Goal: Information Seeking & Learning: Check status

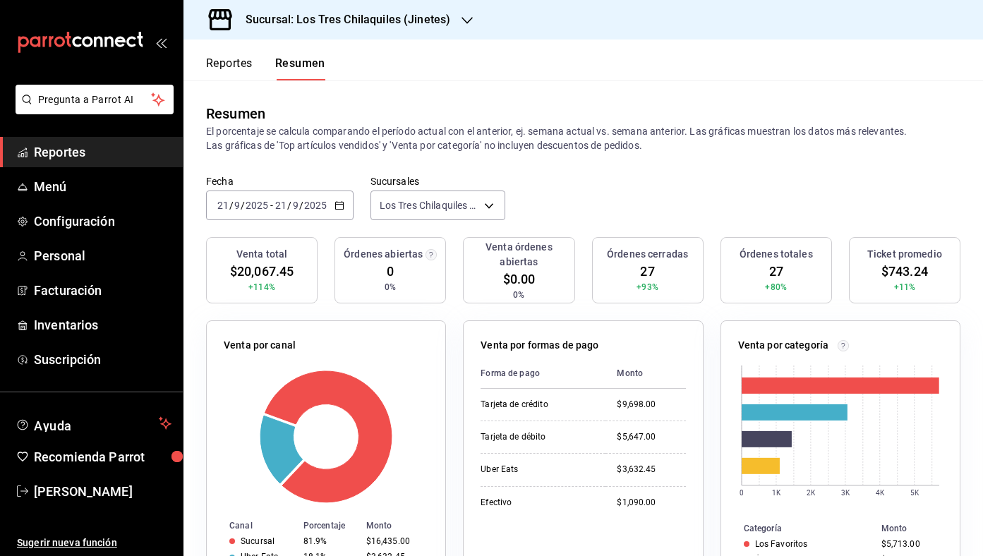
scroll to position [15, 0]
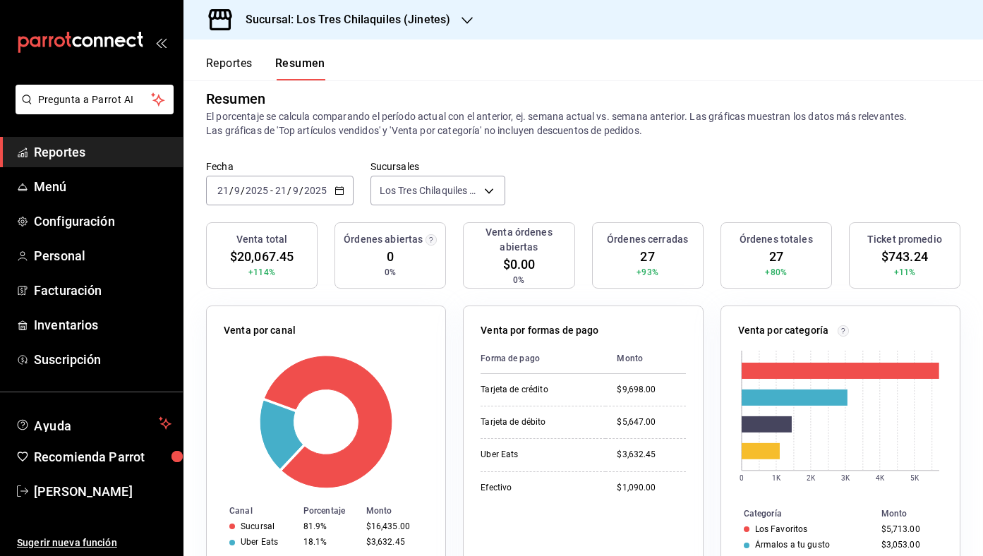
click at [255, 95] on div "Resumen" at bounding box center [235, 98] width 59 height 21
click at [235, 76] on button "Reportes" at bounding box center [229, 68] width 47 height 24
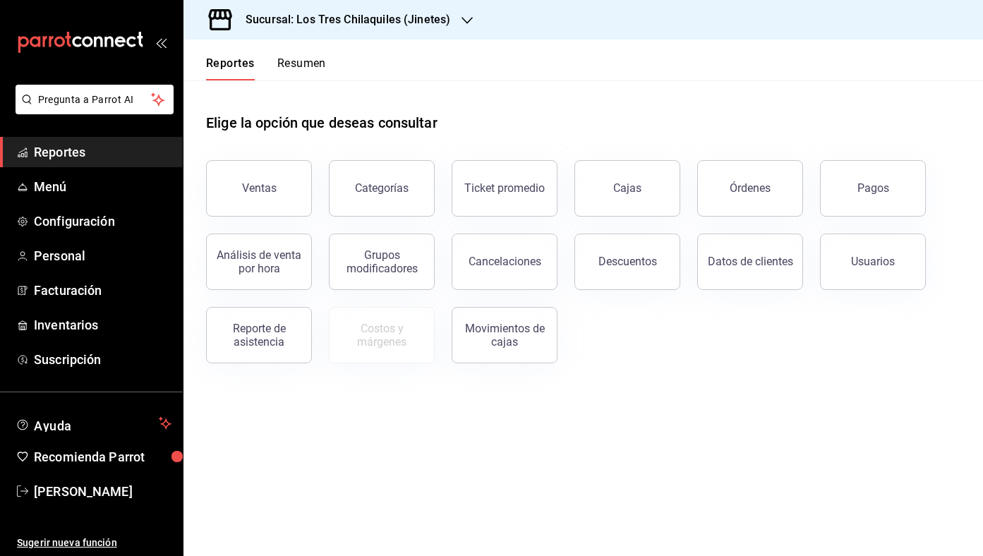
click at [293, 73] on button "Resumen" at bounding box center [301, 68] width 49 height 24
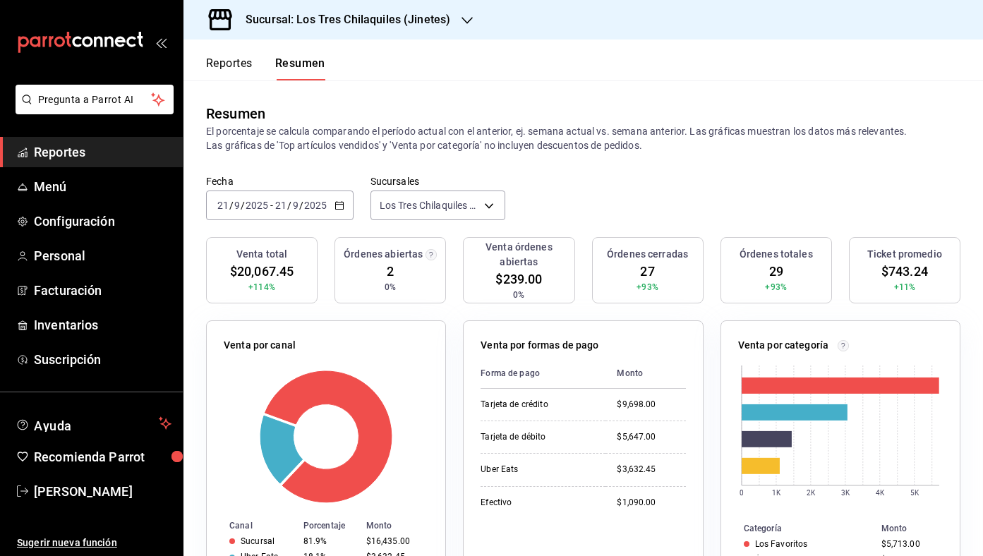
click at [252, 74] on button "Reportes" at bounding box center [229, 68] width 47 height 24
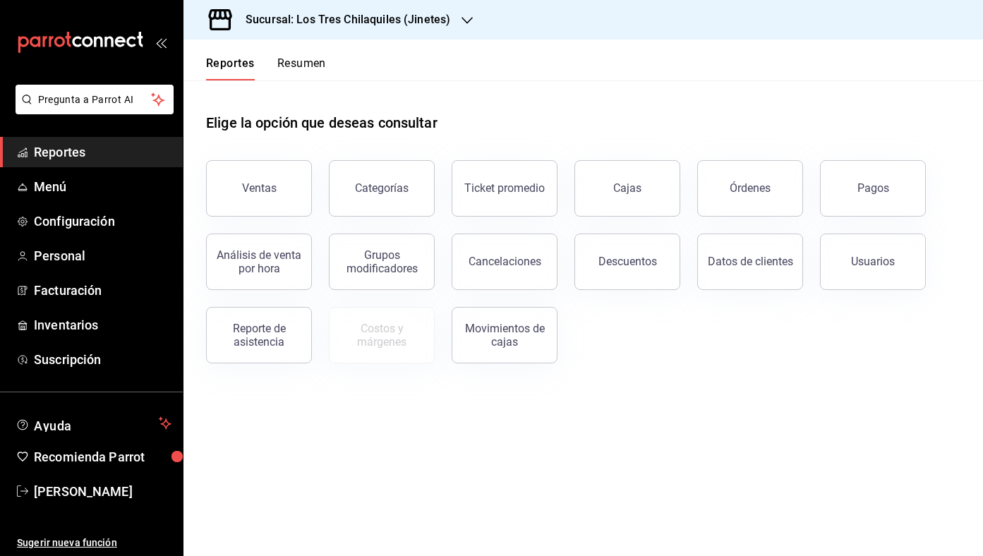
click at [289, 68] on button "Resumen" at bounding box center [301, 68] width 49 height 24
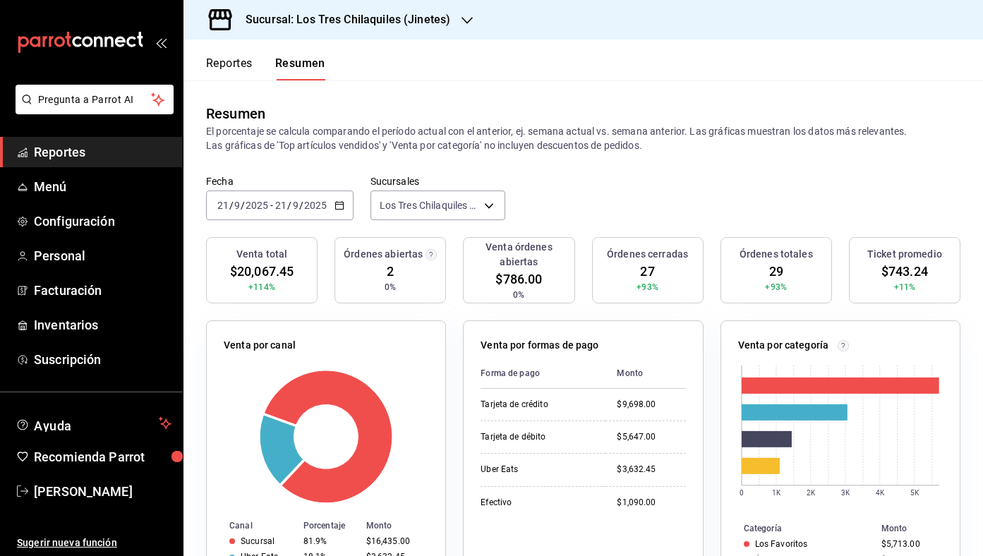
click at [237, 74] on button "Reportes" at bounding box center [229, 68] width 47 height 24
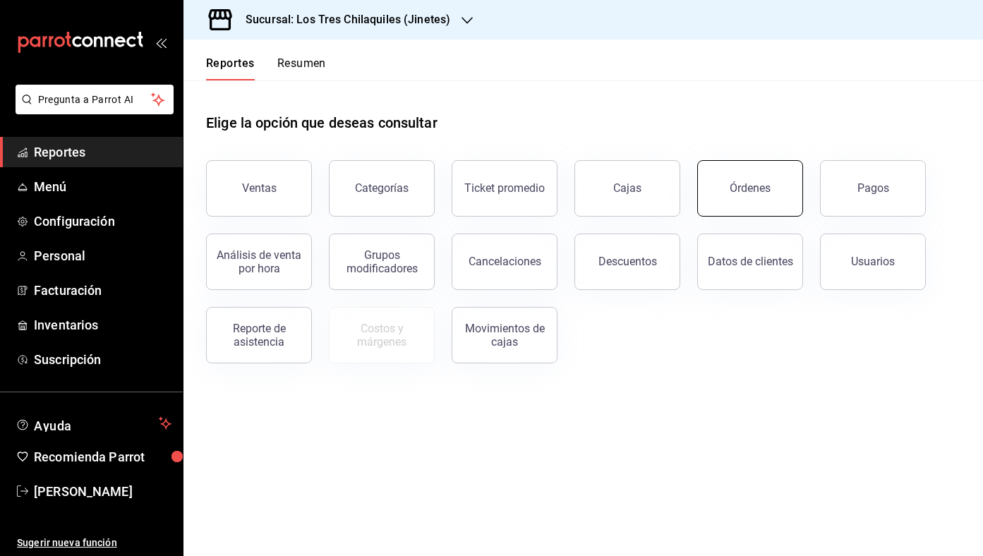
click at [768, 183] on div "Órdenes" at bounding box center [750, 187] width 41 height 13
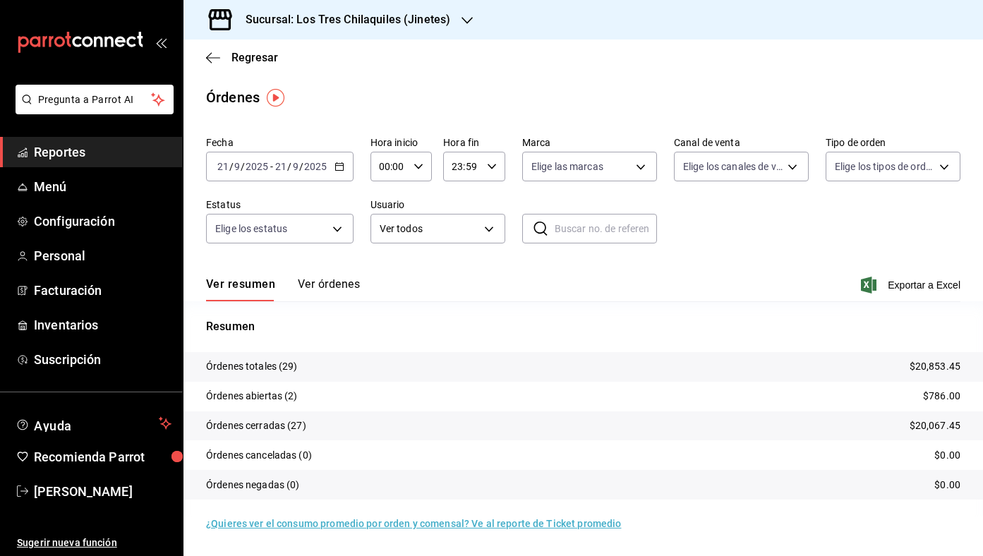
click at [341, 284] on button "Ver órdenes" at bounding box center [329, 289] width 62 height 24
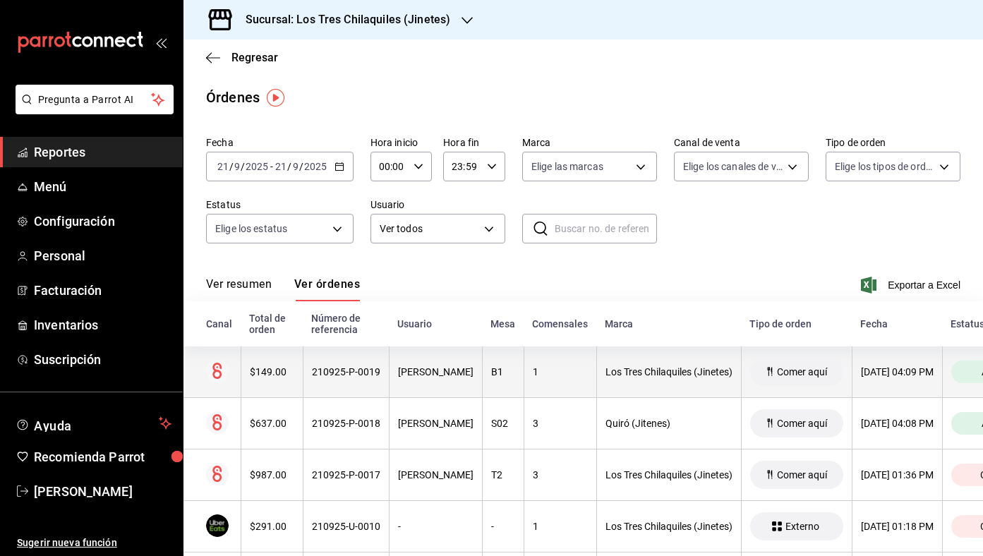
click at [333, 363] on th "210925-P-0019" at bounding box center [346, 373] width 86 height 52
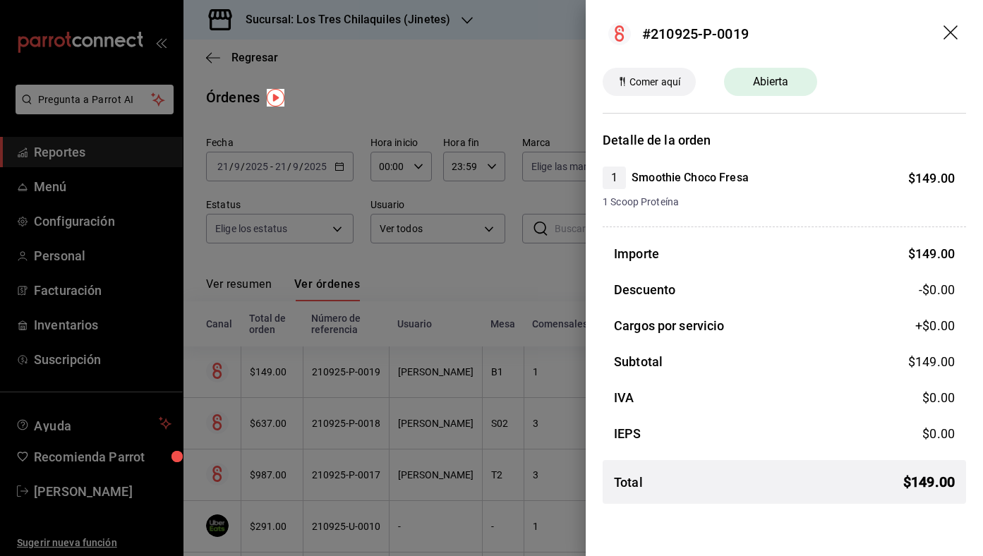
click at [428, 447] on div at bounding box center [491, 278] width 983 height 556
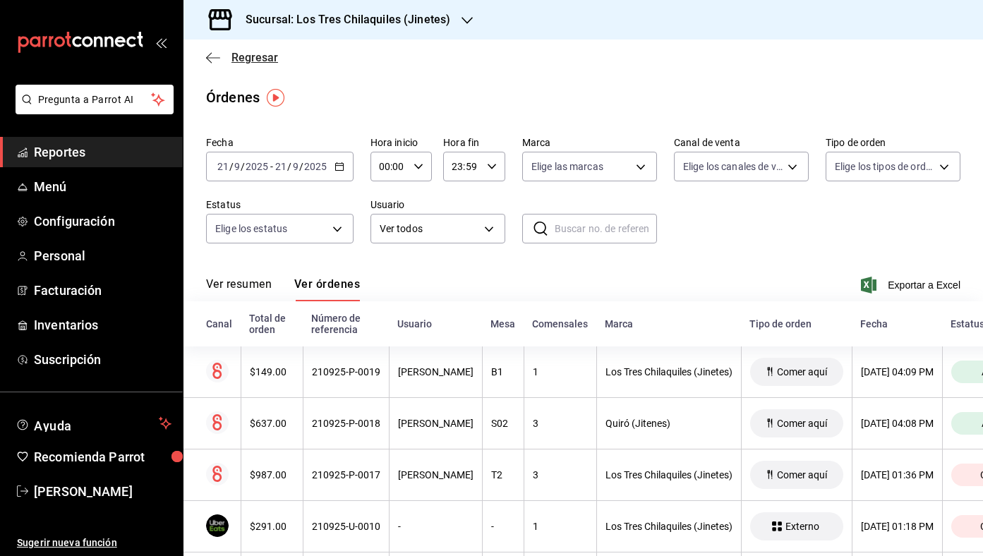
click at [262, 61] on span "Regresar" at bounding box center [255, 57] width 47 height 13
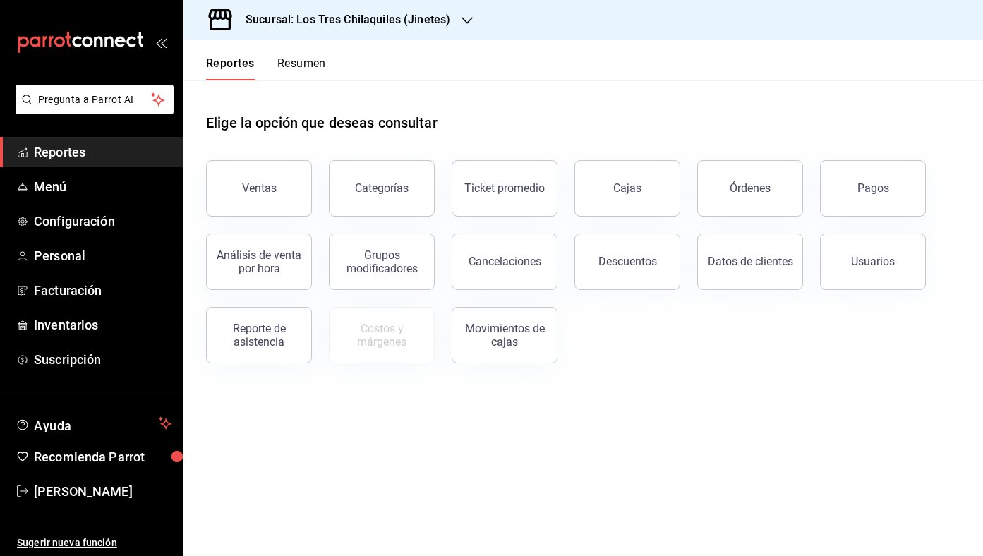
click at [278, 68] on button "Resumen" at bounding box center [301, 68] width 49 height 24
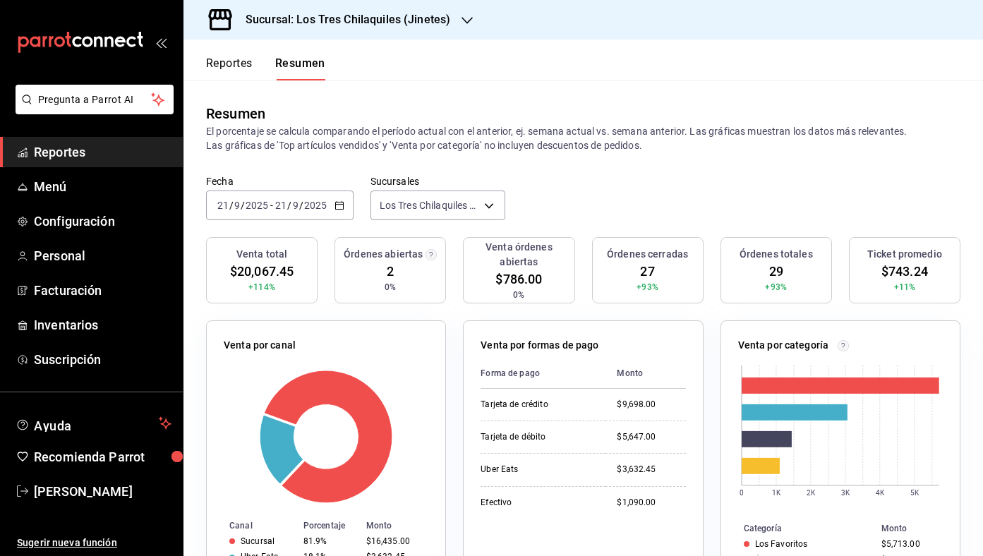
click at [241, 70] on button "Reportes" at bounding box center [229, 68] width 47 height 24
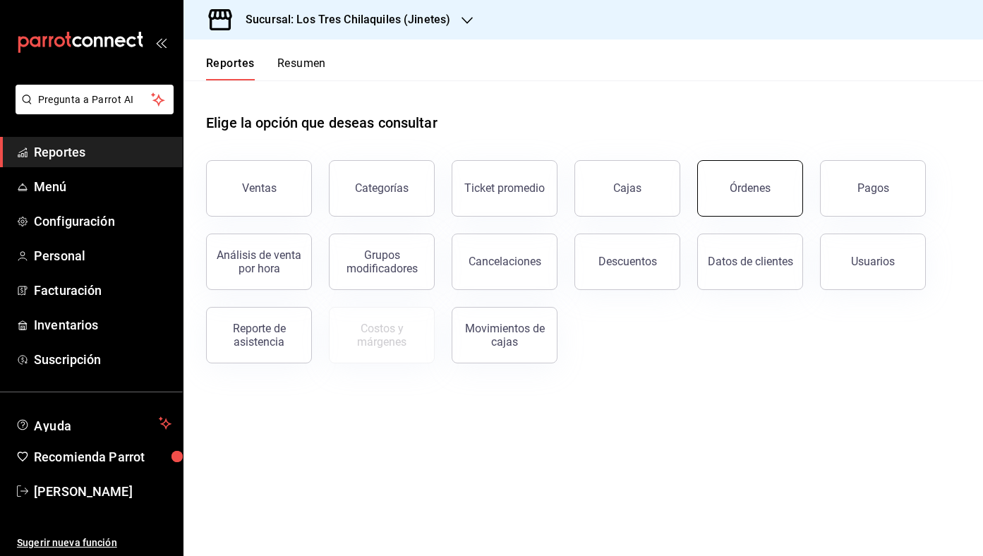
click at [756, 203] on button "Órdenes" at bounding box center [750, 188] width 106 height 56
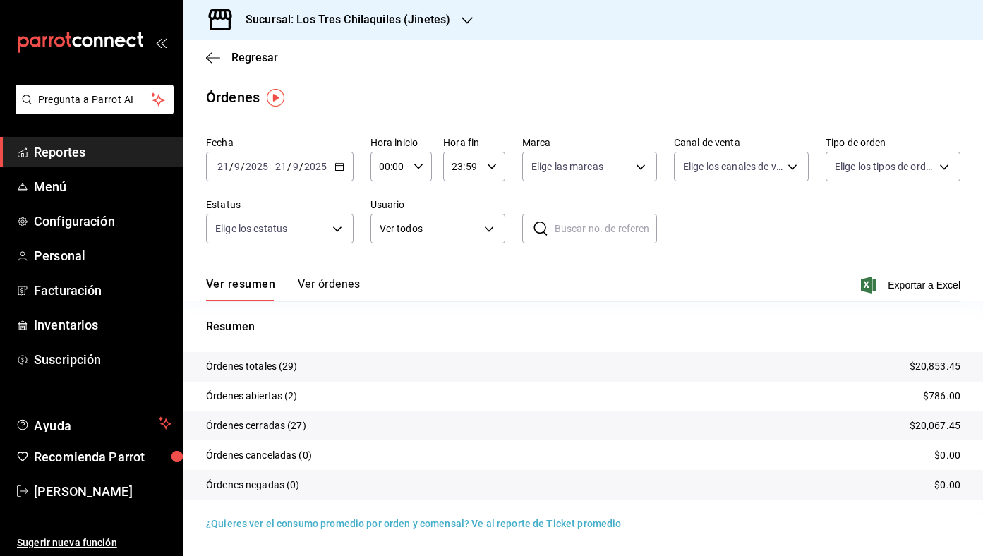
click at [364, 293] on div "Ver resumen Ver órdenes Exportar a Excel" at bounding box center [583, 280] width 755 height 41
click at [347, 282] on button "Ver órdenes" at bounding box center [329, 289] width 62 height 24
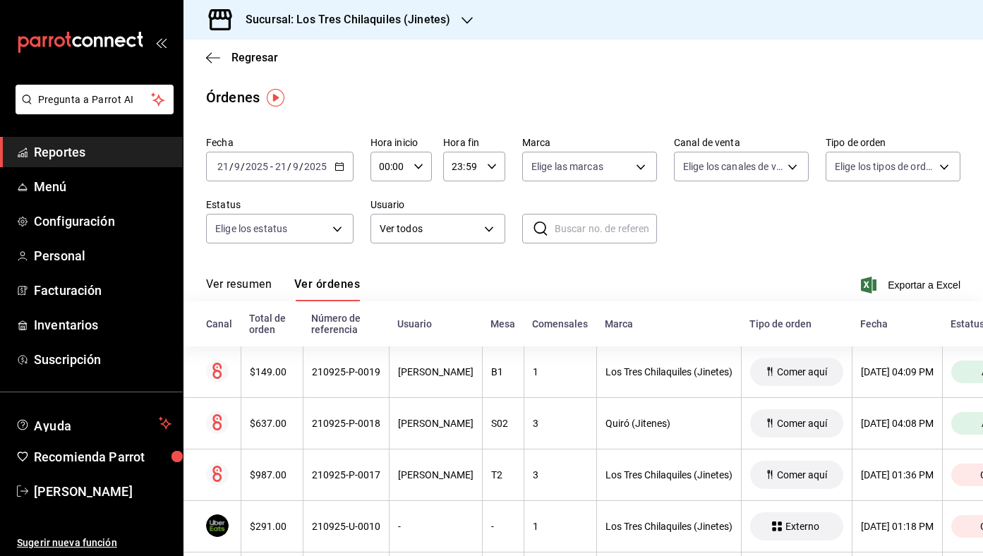
click at [262, 68] on div "Regresar" at bounding box center [584, 58] width 800 height 36
click at [260, 66] on div "Regresar" at bounding box center [584, 58] width 800 height 36
click at [245, 59] on span "Regresar" at bounding box center [255, 57] width 47 height 13
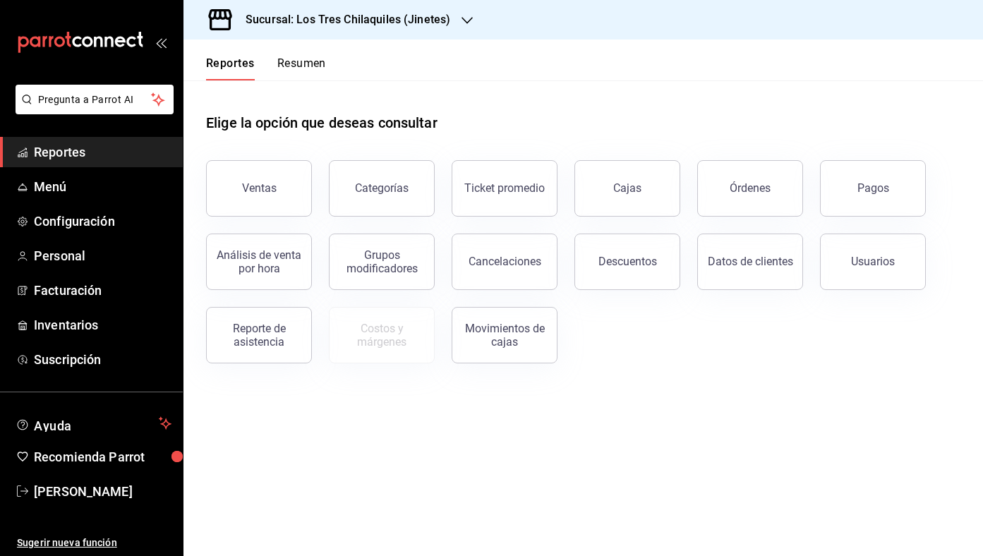
click at [284, 58] on button "Resumen" at bounding box center [301, 68] width 49 height 24
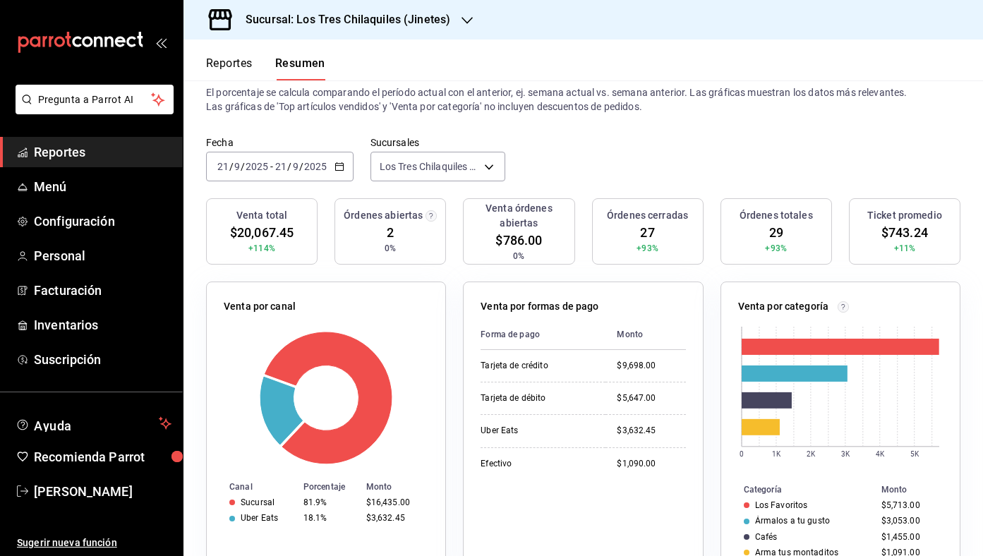
scroll to position [41, 0]
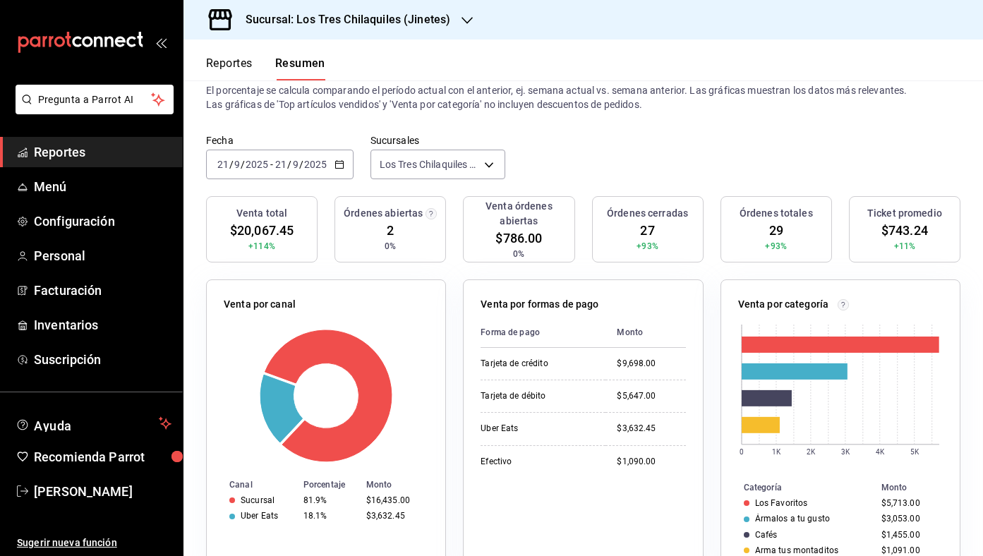
click at [240, 64] on button "Reportes" at bounding box center [229, 68] width 47 height 24
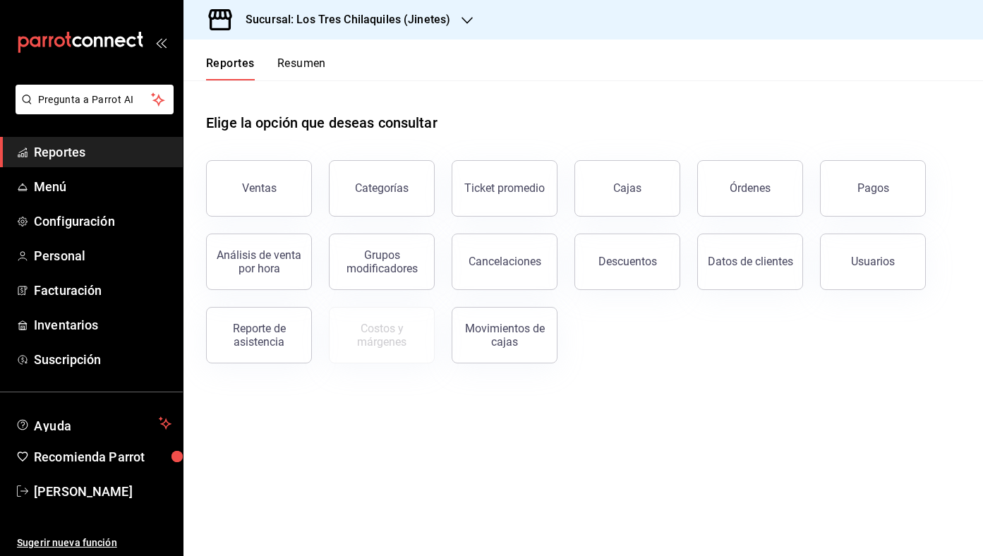
click at [311, 65] on button "Resumen" at bounding box center [301, 68] width 49 height 24
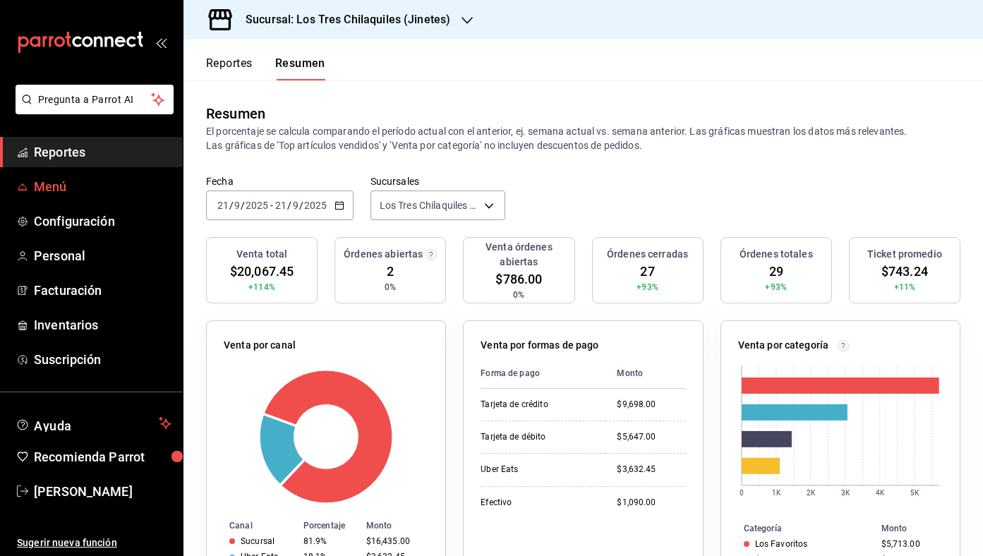
click at [110, 181] on span "Menú" at bounding box center [103, 186] width 138 height 19
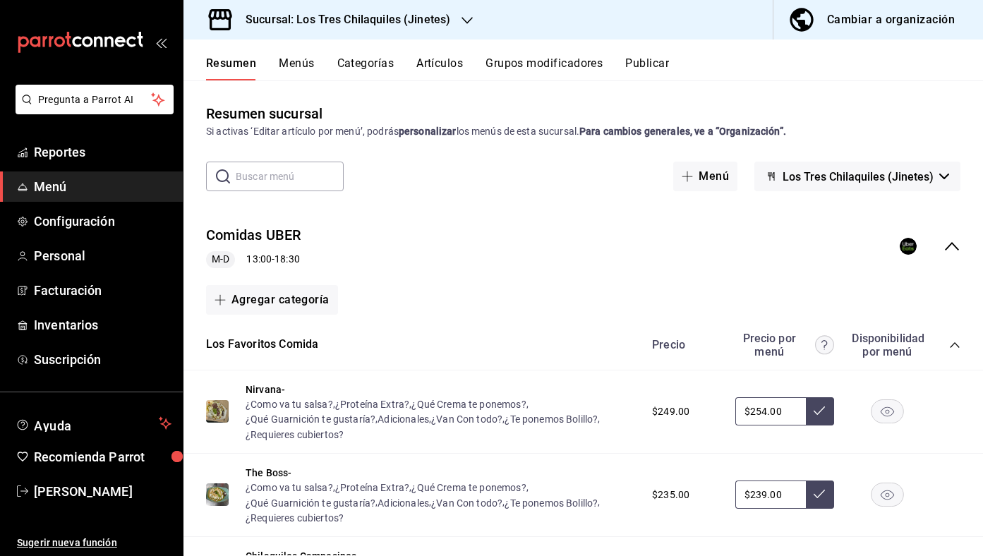
click at [955, 258] on div "Comidas UBER M-D 13:00 - 18:30" at bounding box center [584, 247] width 800 height 66
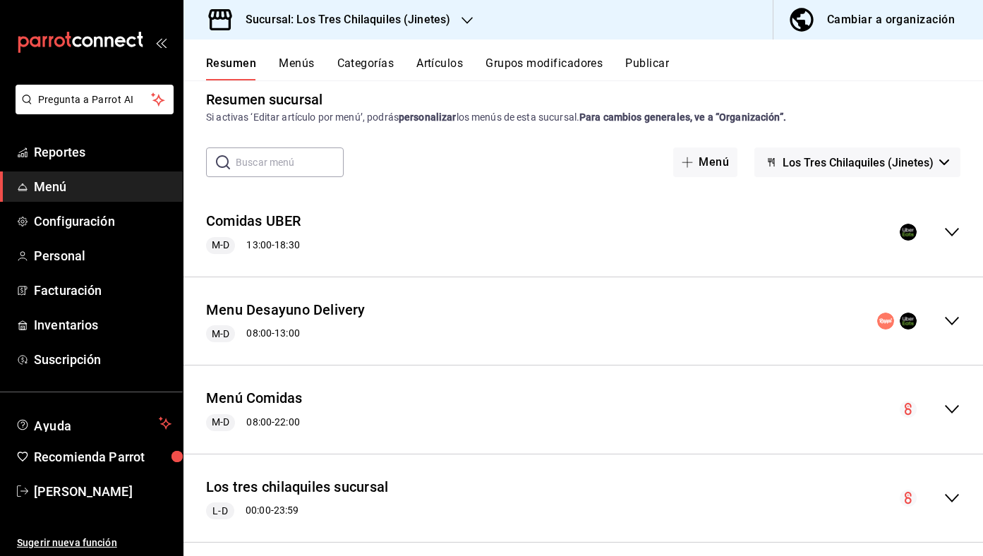
scroll to position [13, 0]
click at [812, 153] on button "Los Tres Chilaquiles (Jinetes)" at bounding box center [858, 163] width 206 height 30
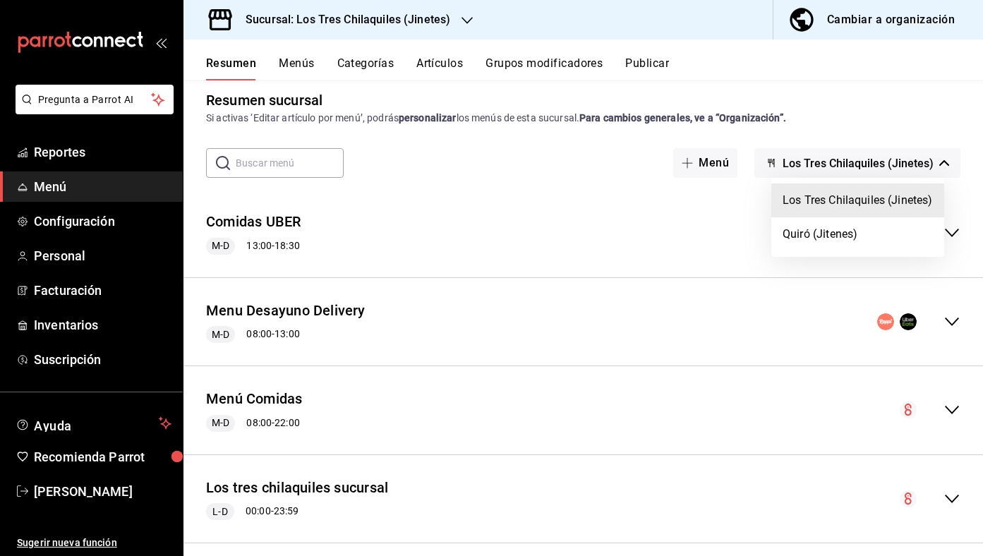
click at [823, 136] on div at bounding box center [491, 278] width 983 height 556
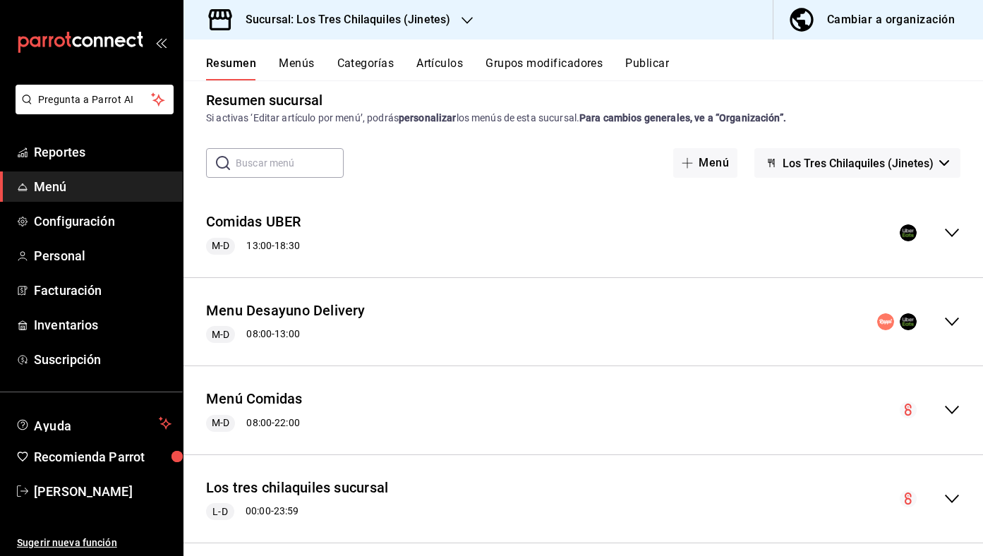
click at [864, 18] on div "Cambiar a organización" at bounding box center [891, 20] width 128 height 20
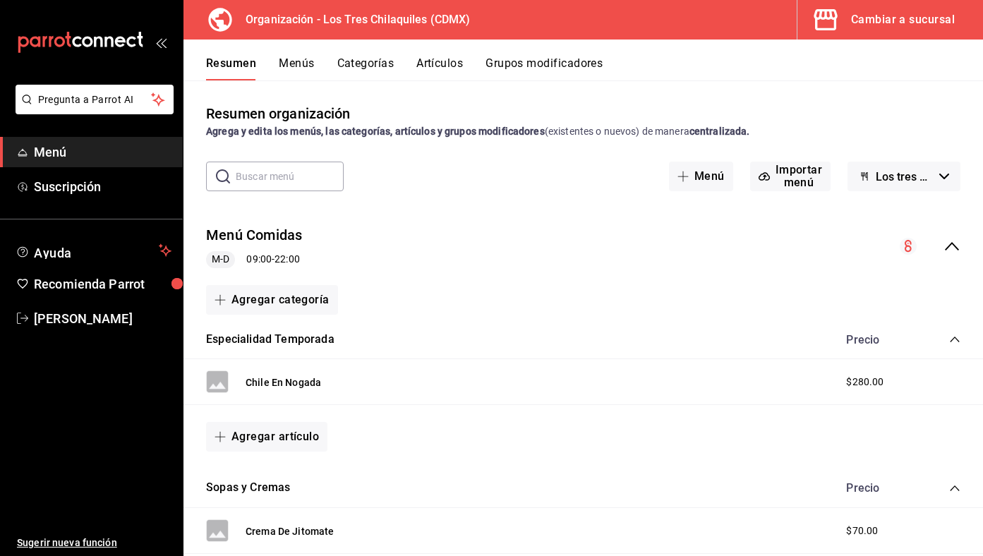
click at [888, 178] on span "Los tres Chilaquiles Borrador" at bounding box center [905, 176] width 58 height 13
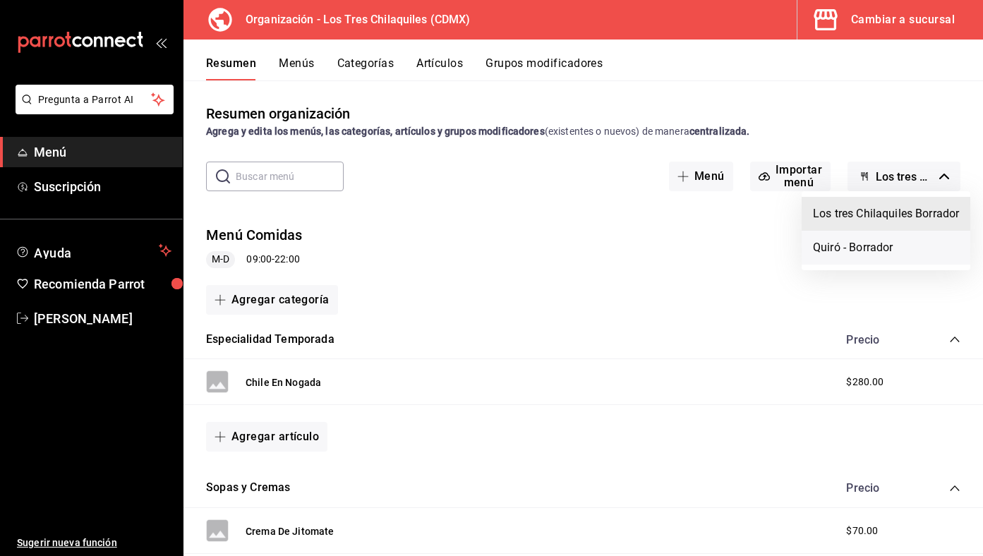
click at [862, 251] on li "Quiró - Borrador" at bounding box center [886, 248] width 169 height 34
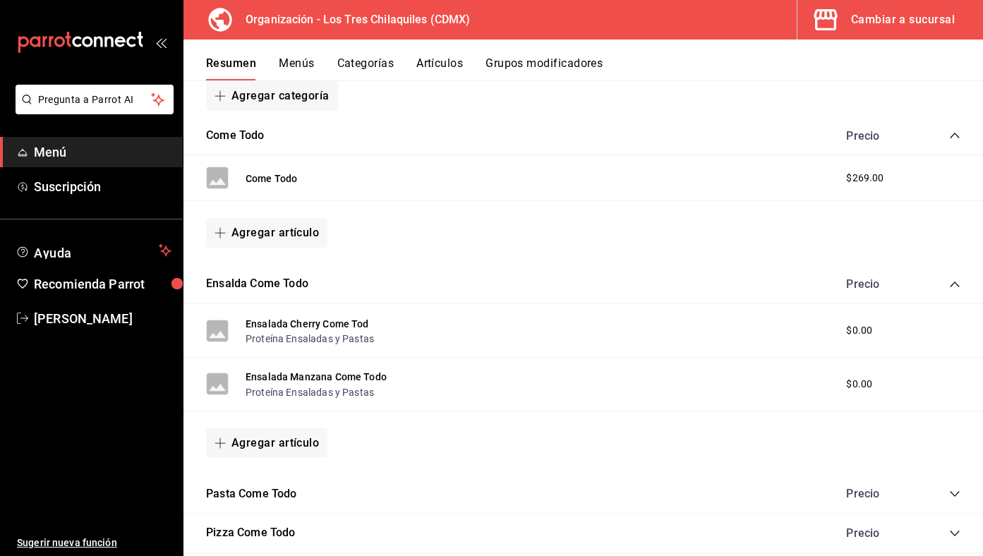
scroll to position [0, 0]
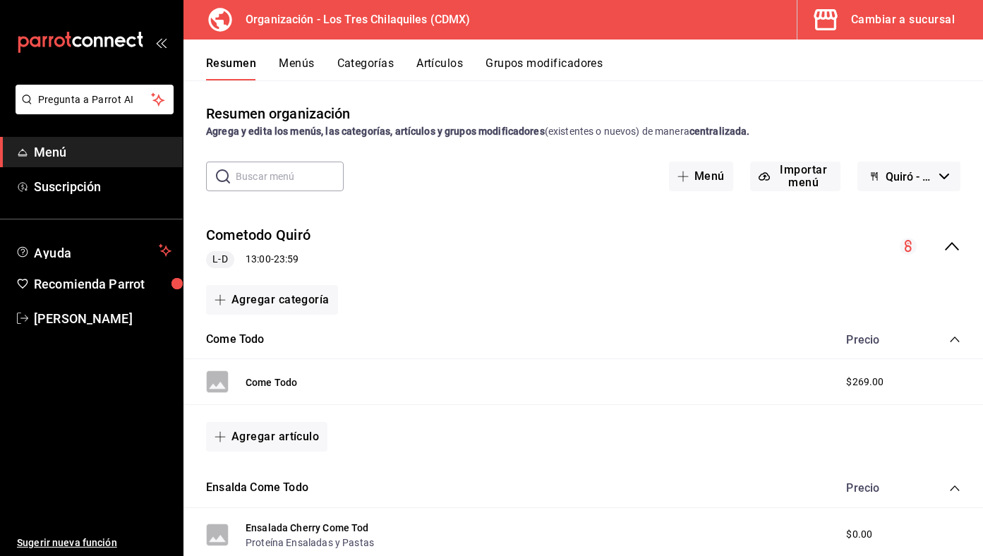
click at [947, 234] on div "Cometodo Quiró L-D 13:00 - 23:59" at bounding box center [584, 247] width 800 height 66
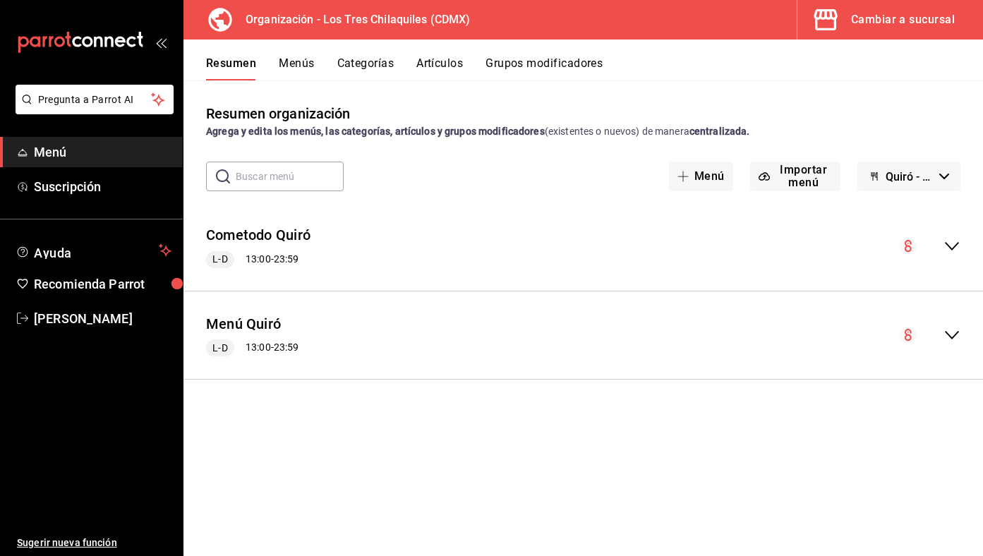
click at [251, 313] on div "Menú Quiró L-D 13:00 - 23:59" at bounding box center [584, 336] width 800 height 66
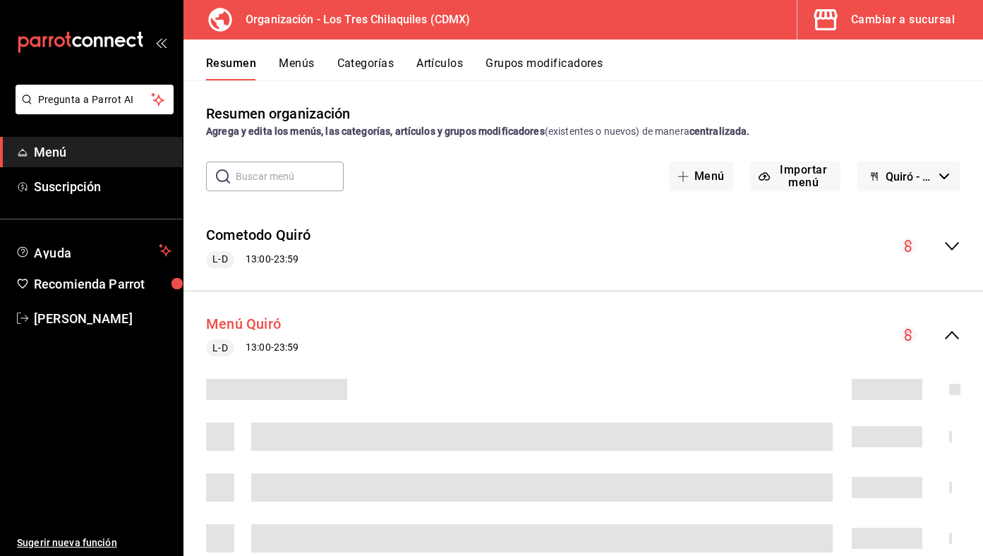
click at [241, 320] on button "Menú Quiró" at bounding box center [243, 324] width 75 height 20
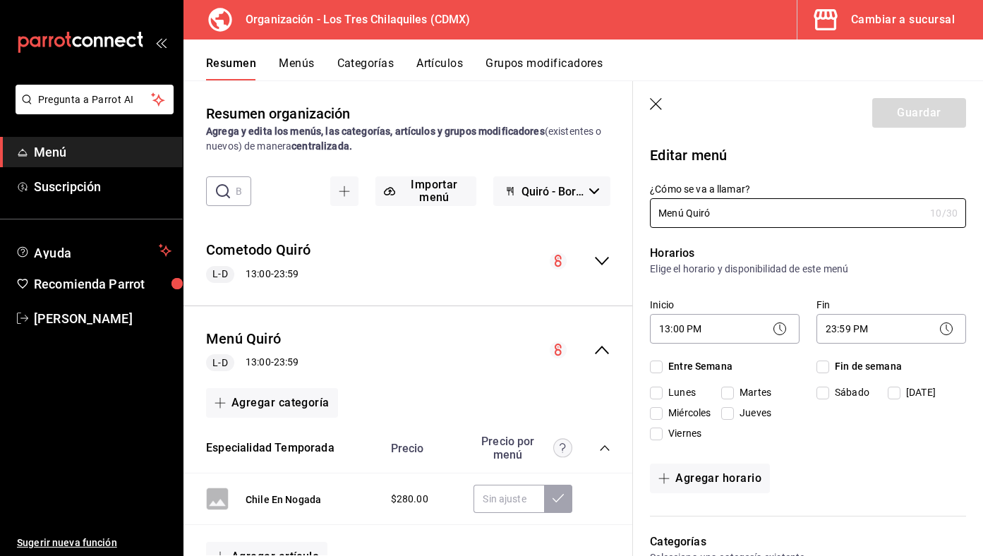
checkbox input "true"
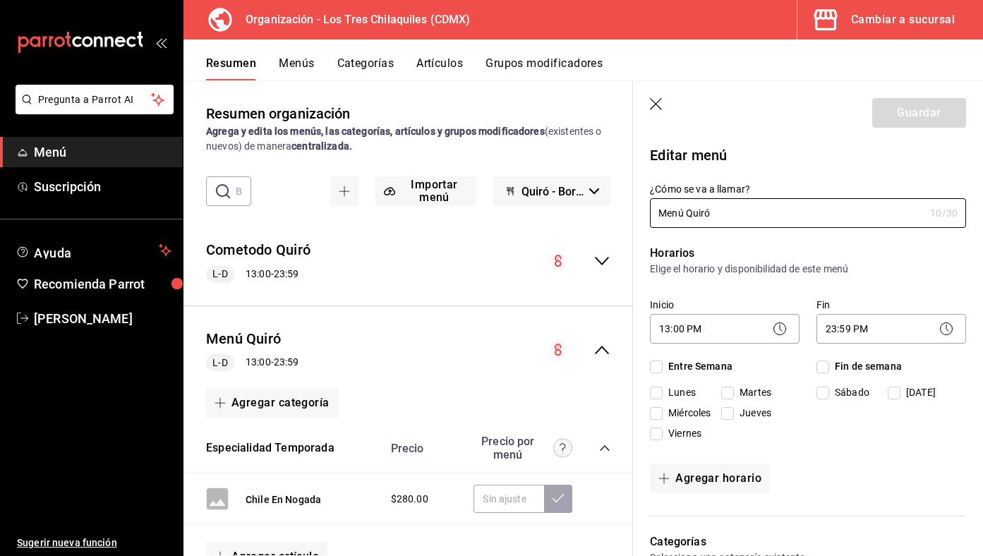
checkbox input "true"
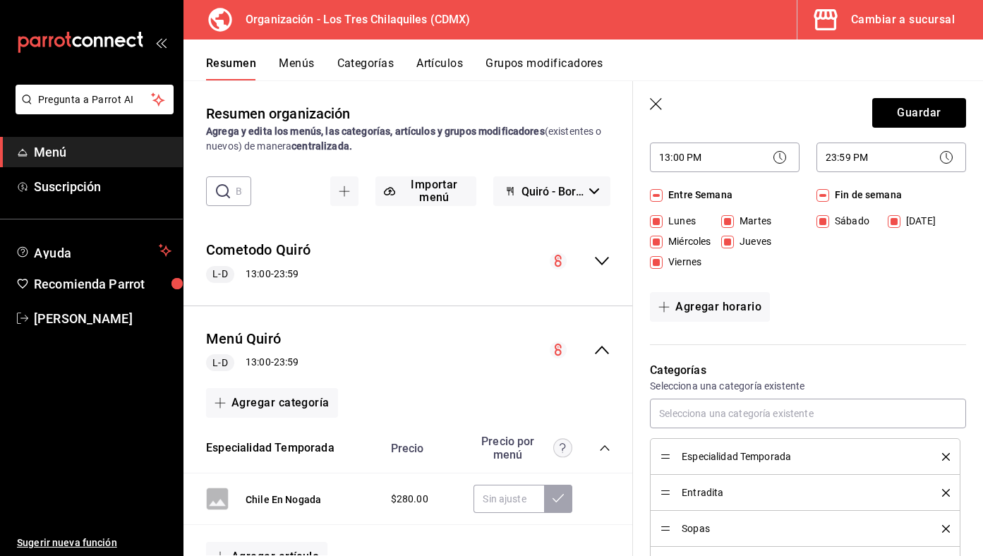
scroll to position [180, 0]
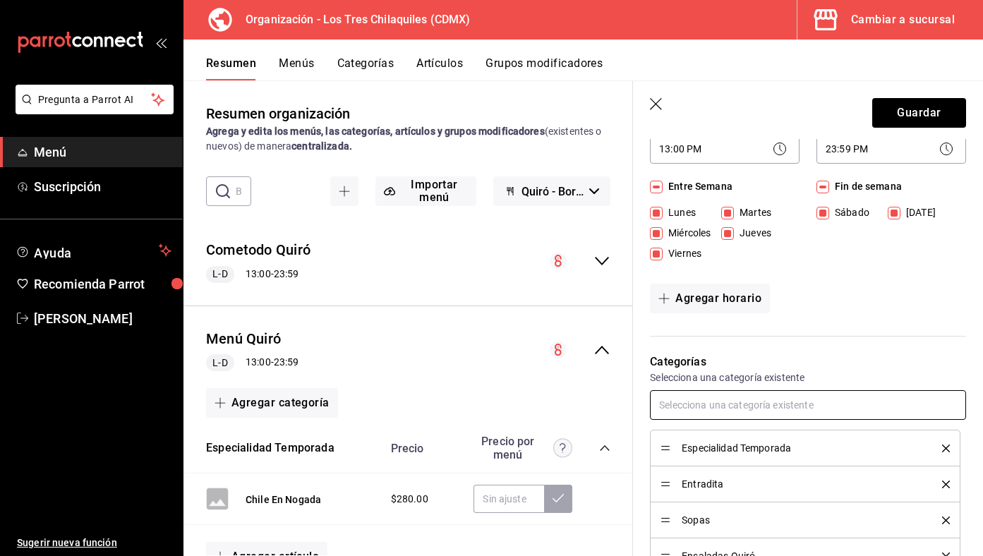
click at [715, 407] on input "text" at bounding box center [808, 405] width 316 height 30
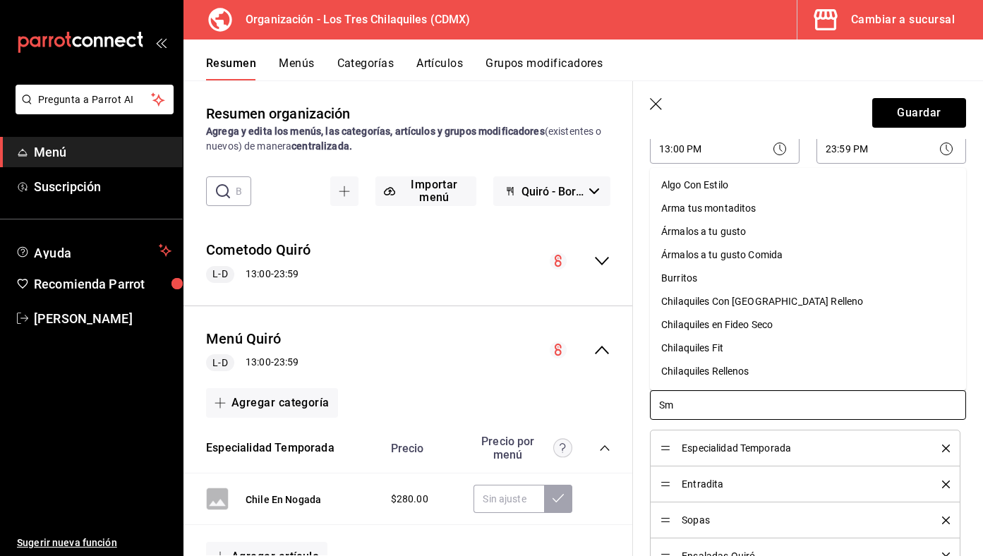
type input "Smo"
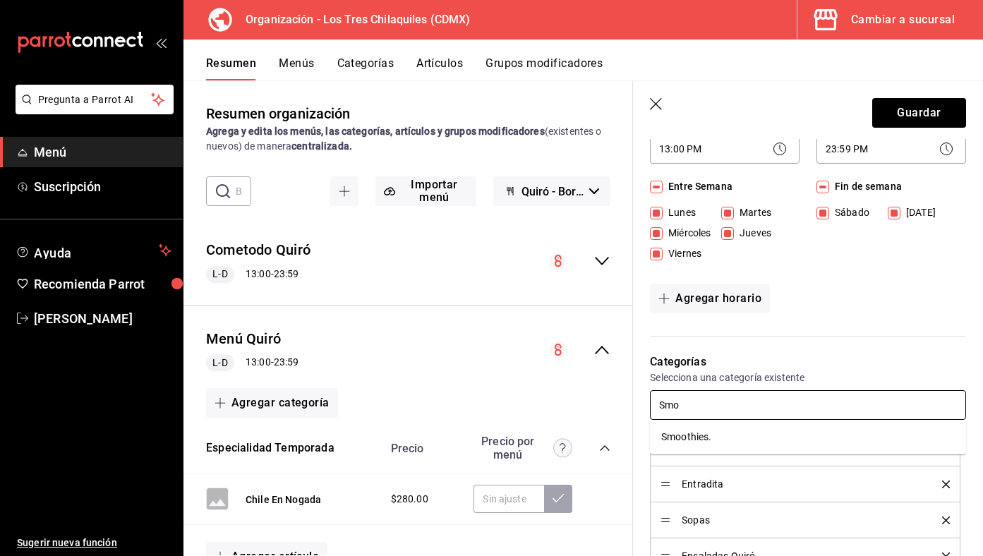
click at [709, 445] on li "Smoothies." at bounding box center [808, 437] width 316 height 23
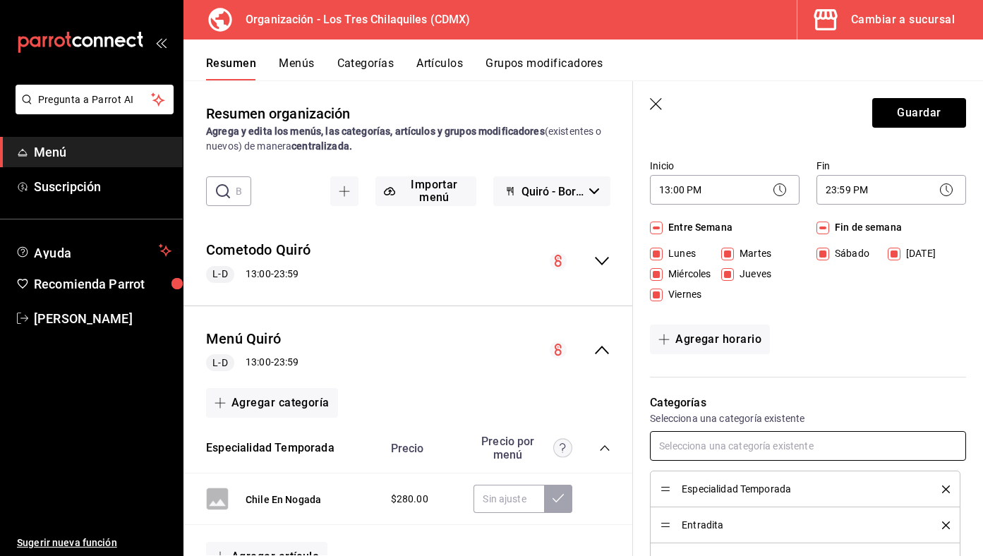
scroll to position [0, 0]
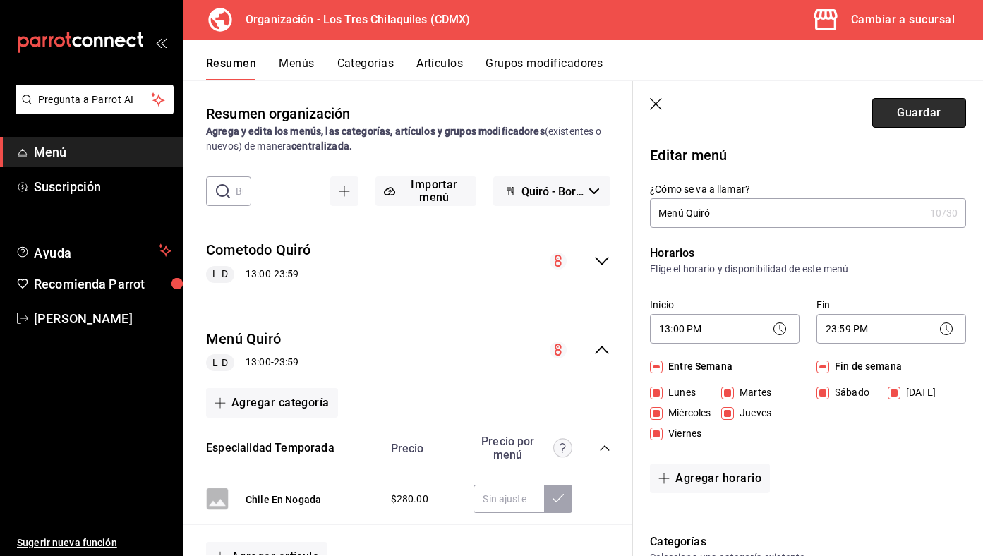
click at [897, 109] on button "Guardar" at bounding box center [919, 113] width 94 height 30
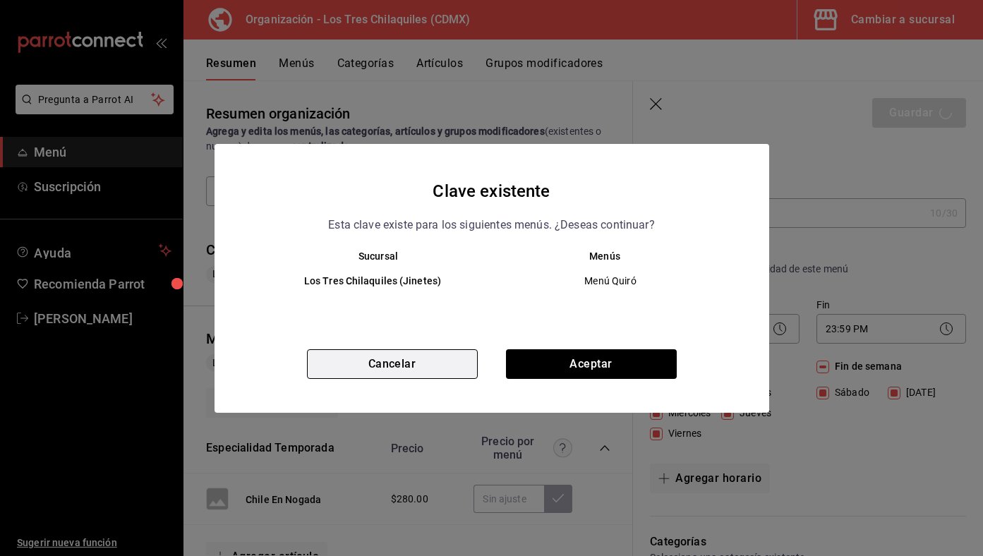
click at [408, 370] on button "Cancelar" at bounding box center [392, 364] width 171 height 30
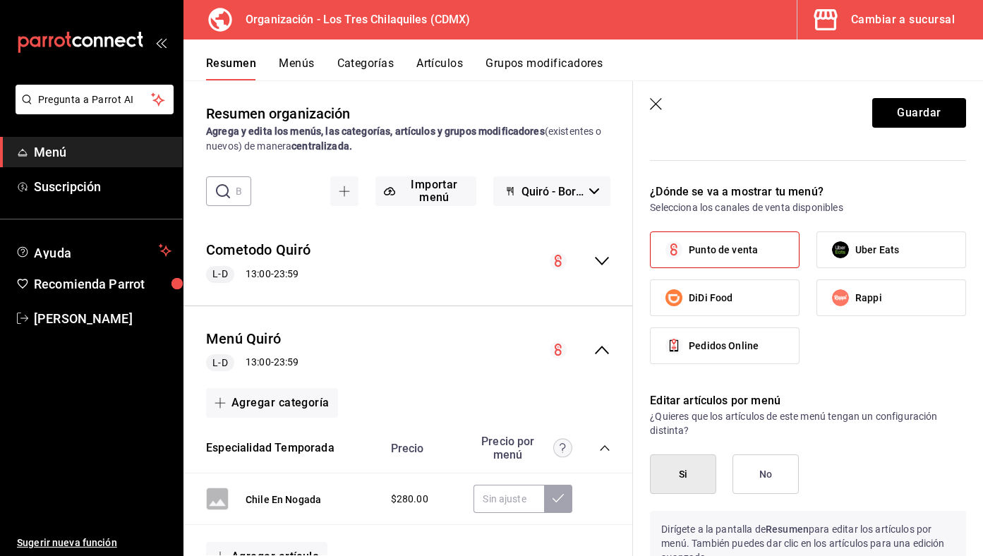
scroll to position [1166, 0]
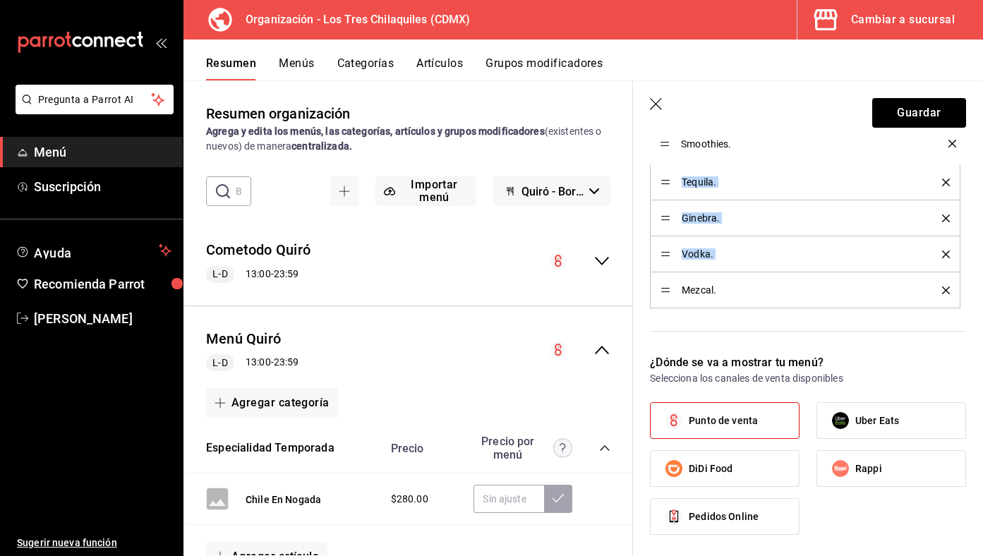
drag, startPoint x: 661, startPoint y: 292, endPoint x: 651, endPoint y: 145, distance: 147.1
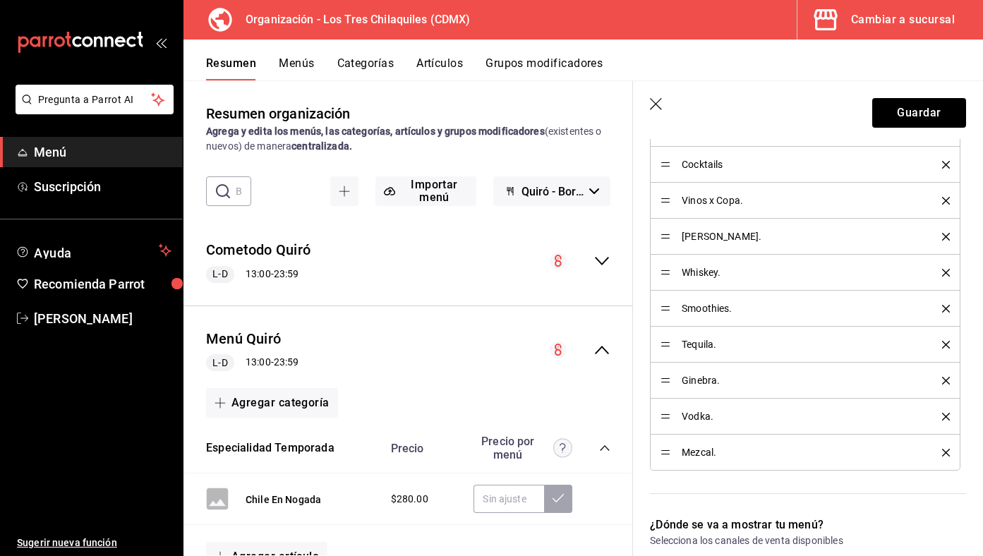
scroll to position [984, 0]
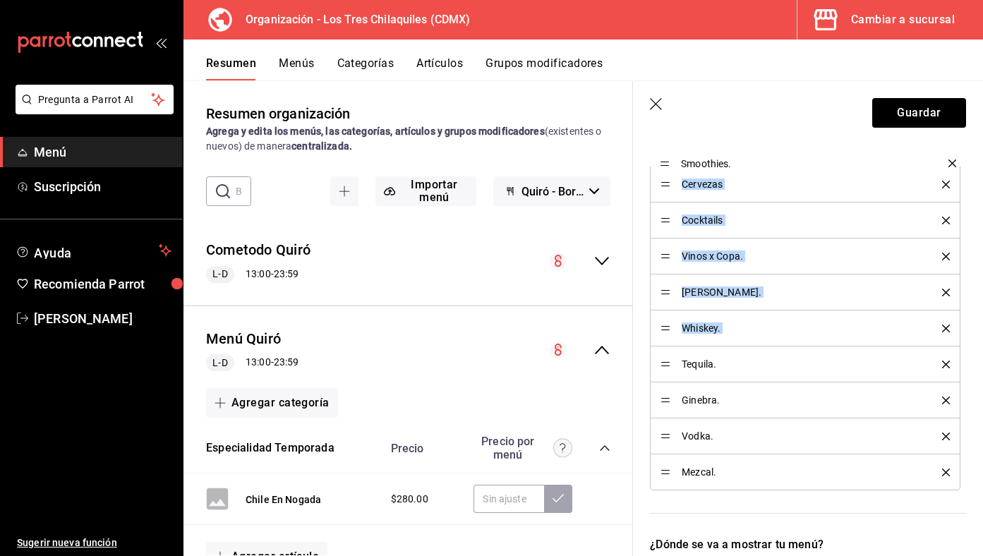
drag, startPoint x: 665, startPoint y: 329, endPoint x: 644, endPoint y: 156, distance: 174.2
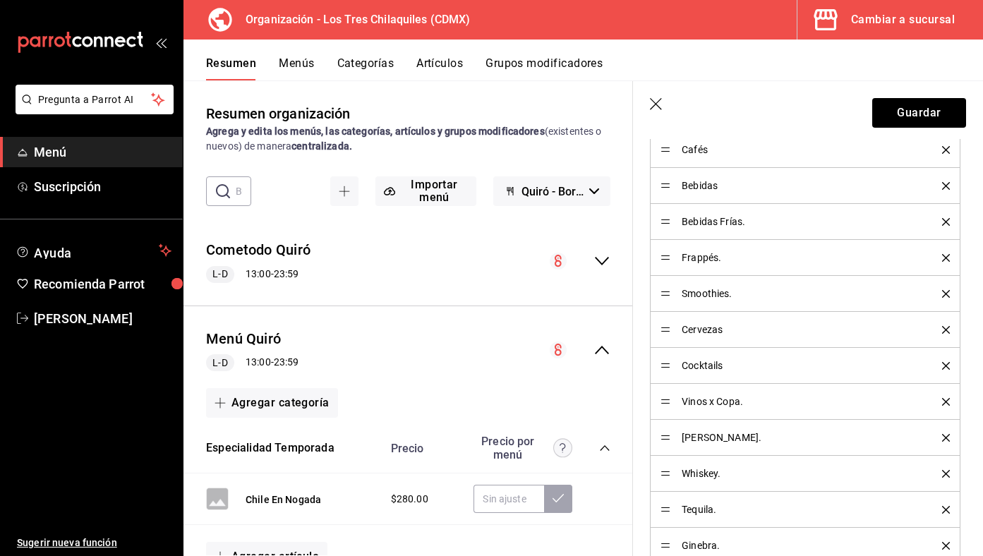
scroll to position [830, 0]
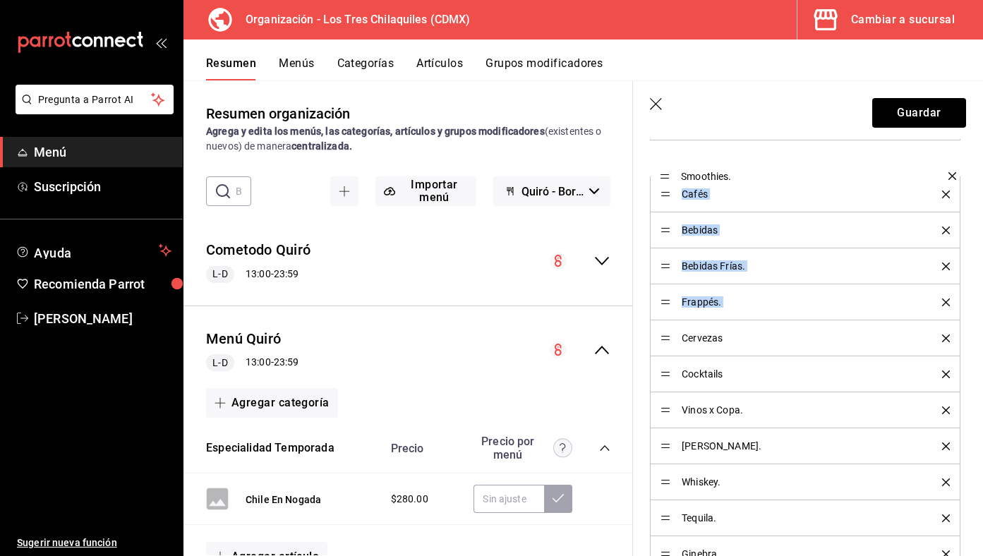
drag, startPoint x: 666, startPoint y: 301, endPoint x: 651, endPoint y: 174, distance: 127.1
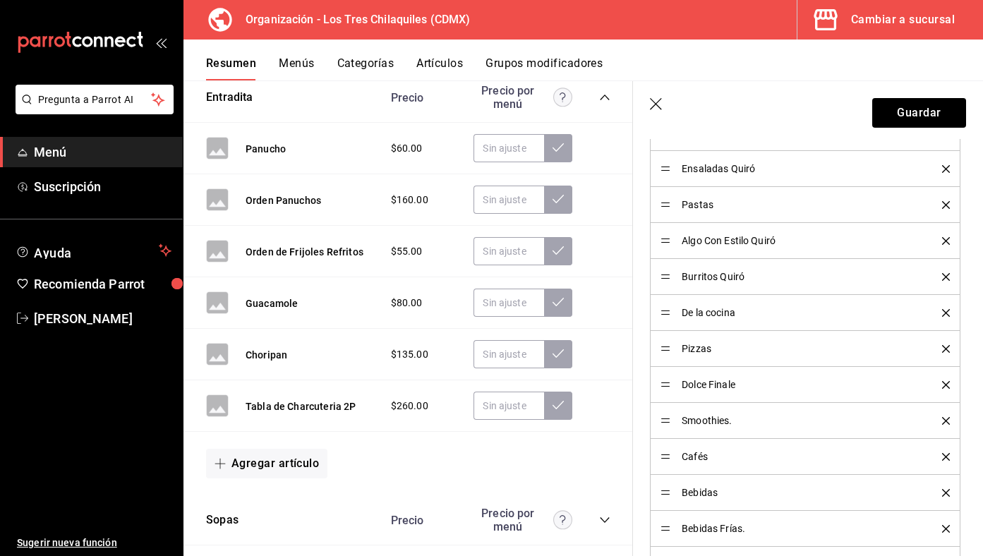
scroll to position [569, 0]
click at [663, 413] on div "Smoothies." at bounding box center [805, 420] width 289 height 16
drag, startPoint x: 663, startPoint y: 422, endPoint x: 669, endPoint y: 531, distance: 108.8
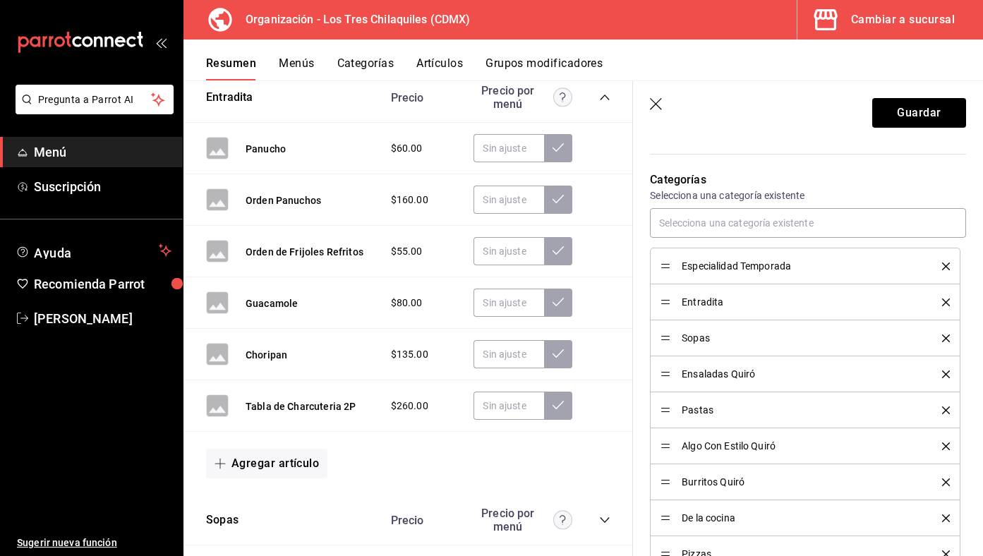
scroll to position [0, 0]
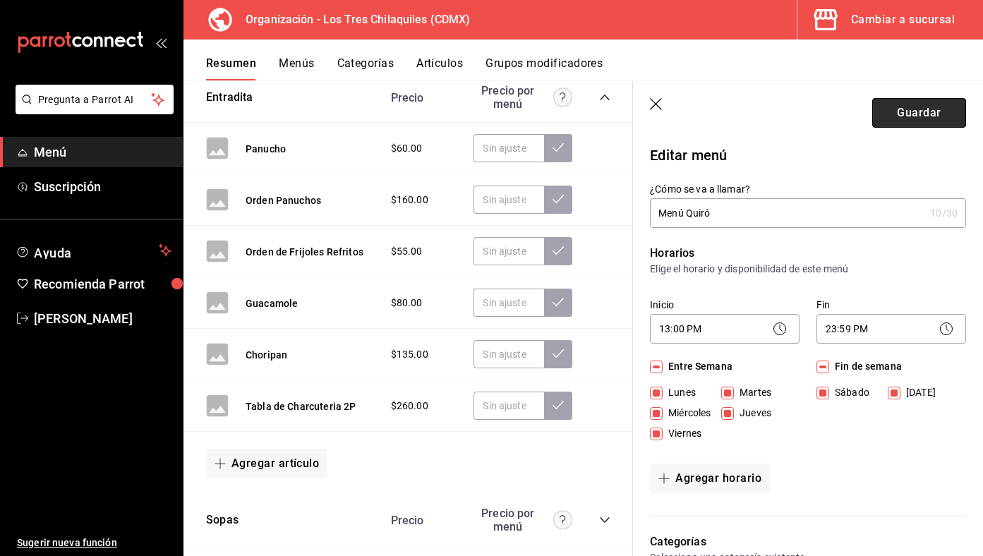
click at [928, 108] on button "Guardar" at bounding box center [919, 113] width 94 height 30
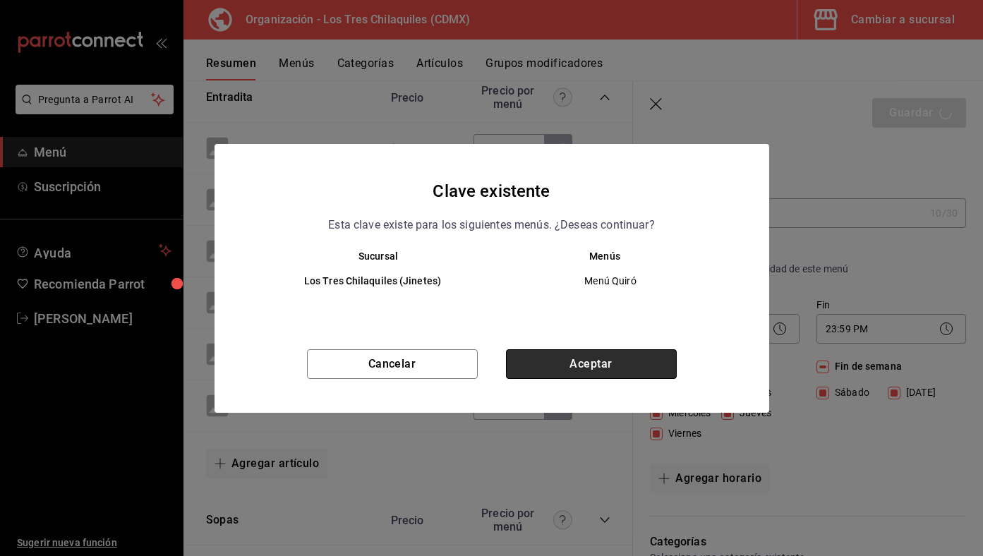
click at [590, 368] on button "Aceptar" at bounding box center [591, 364] width 171 height 30
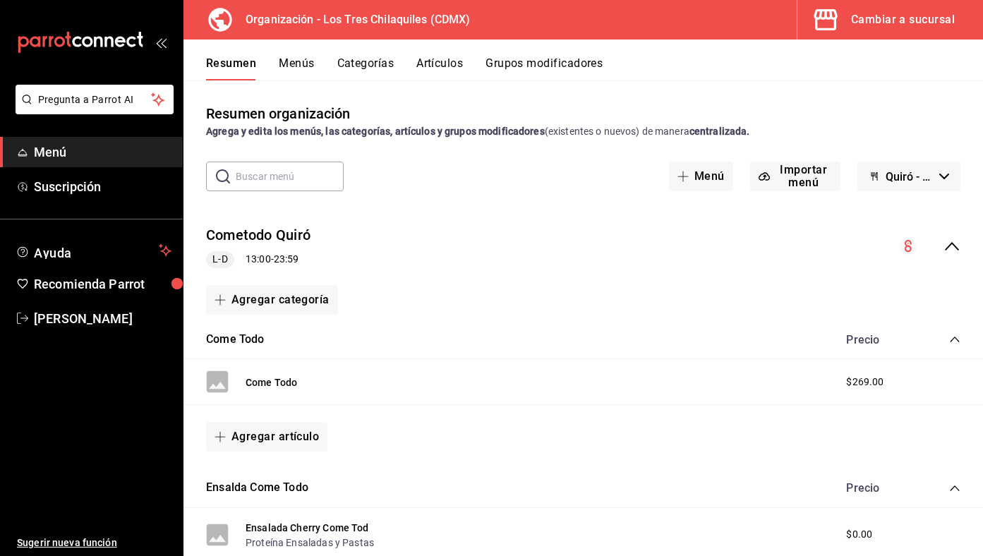
click at [949, 248] on icon "collapse-menu-row" at bounding box center [952, 246] width 17 height 17
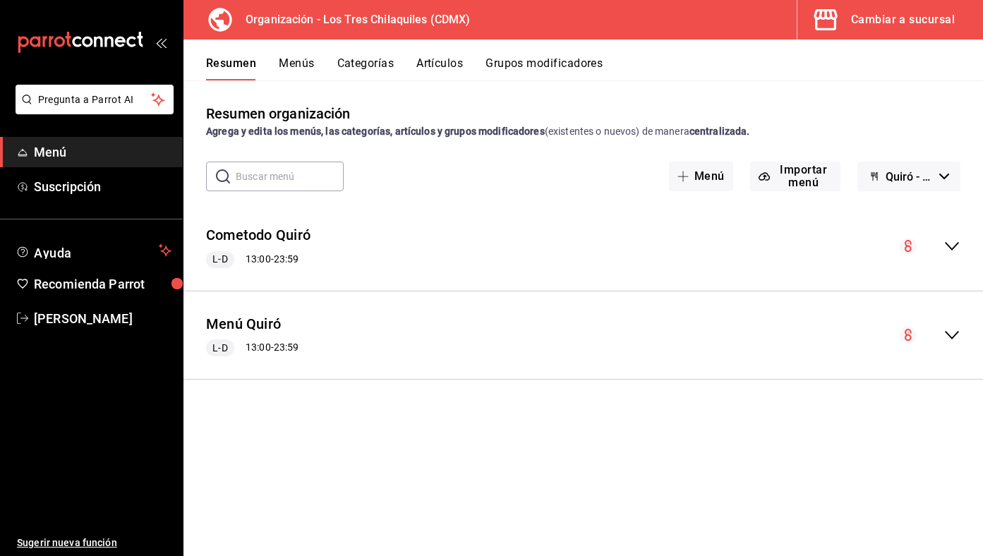
click at [301, 73] on button "Menús" at bounding box center [296, 68] width 35 height 24
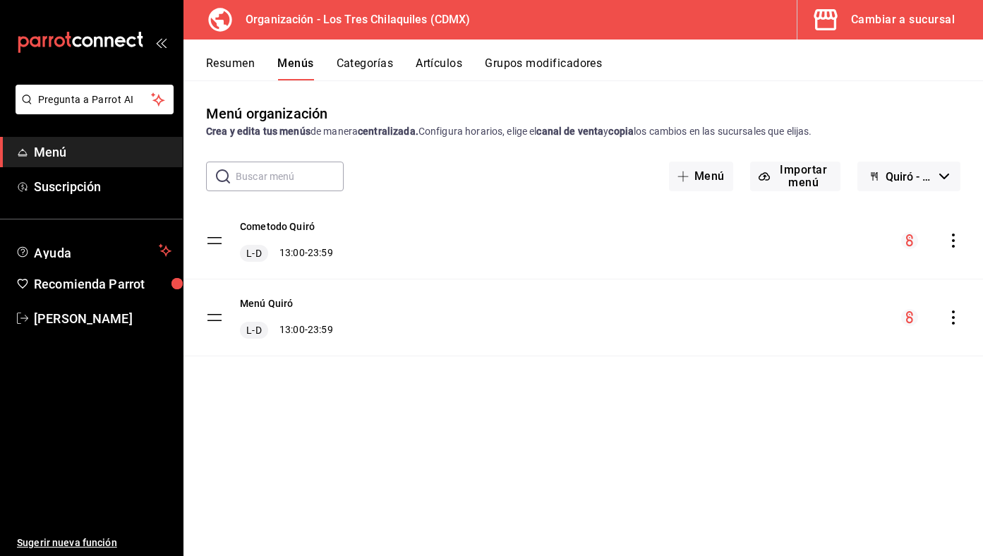
click at [954, 320] on icon "actions" at bounding box center [954, 318] width 14 height 14
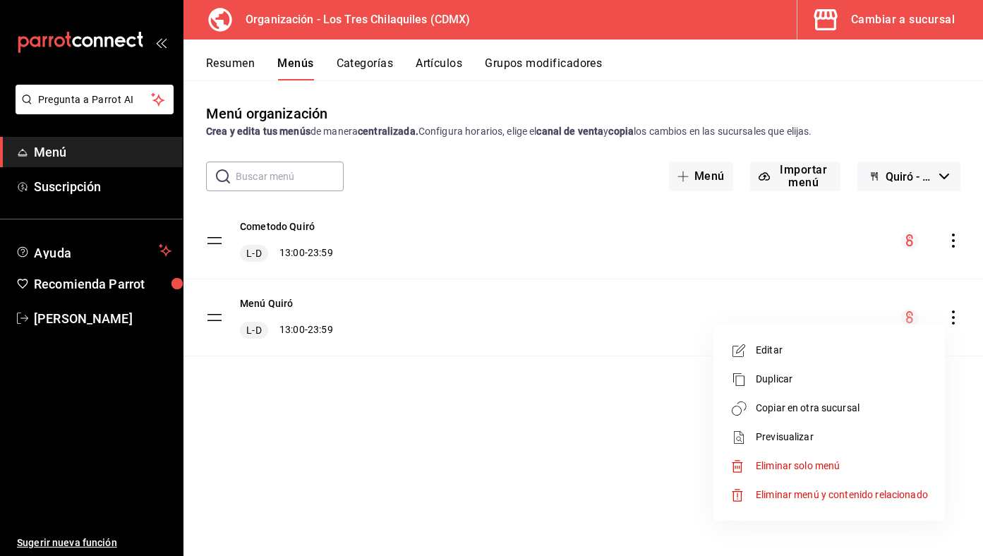
click at [874, 417] on li "Copiar en otra sucursal" at bounding box center [829, 408] width 220 height 29
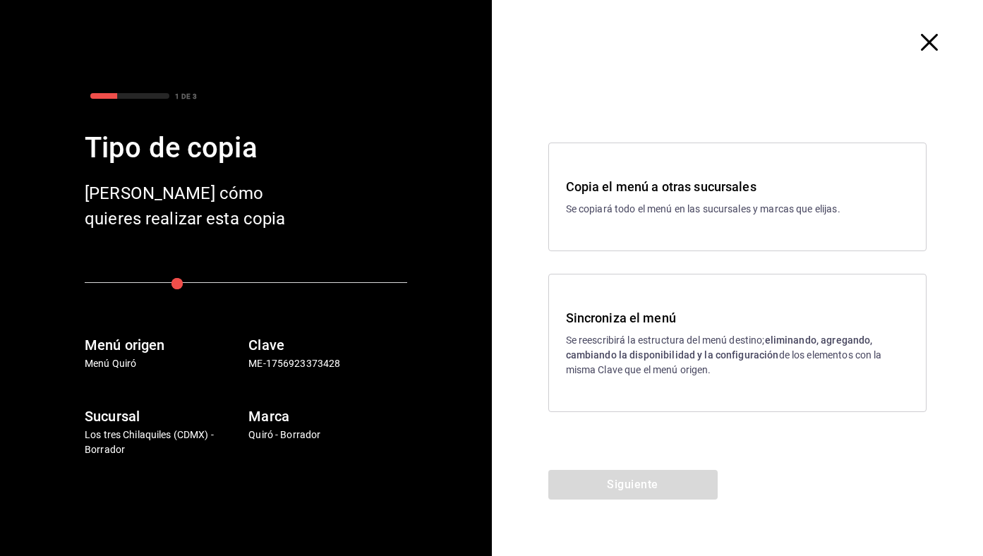
click at [637, 347] on p "Se reescribirá la estructura del menú destino; eliminando, agregando, cambiando…" at bounding box center [738, 355] width 344 height 44
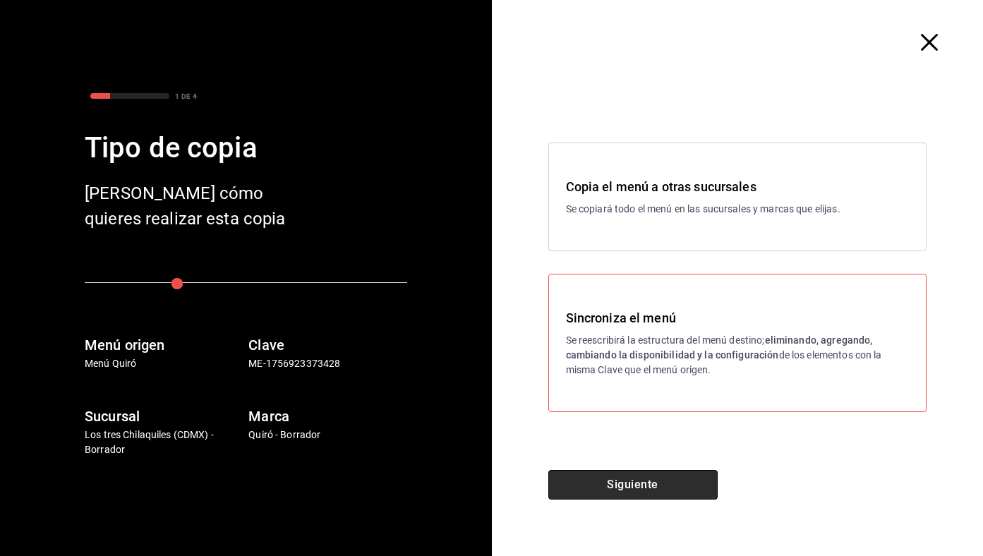
click at [643, 494] on button "Siguiente" at bounding box center [632, 485] width 169 height 30
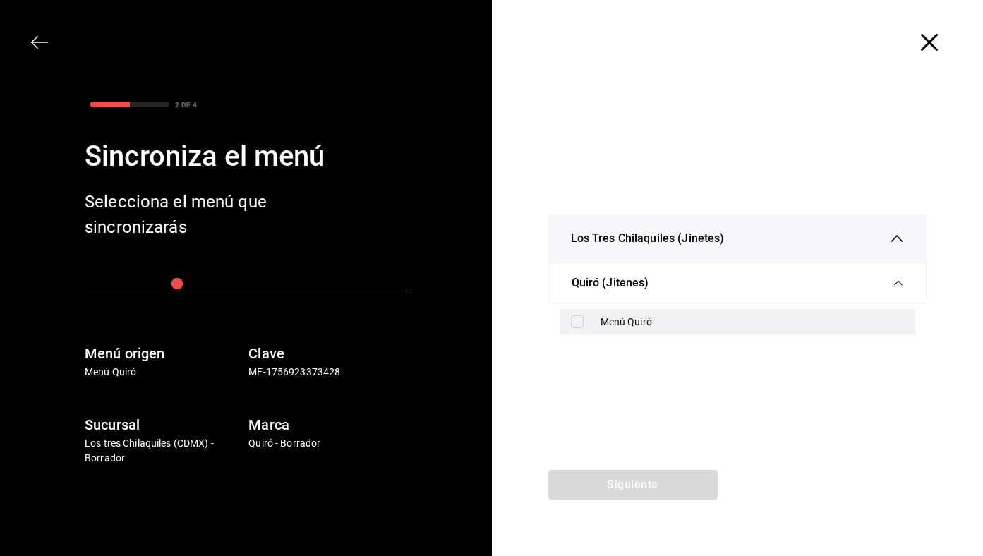
click at [606, 328] on div "Menú Quiró" at bounding box center [753, 322] width 304 height 15
checkbox input "true"
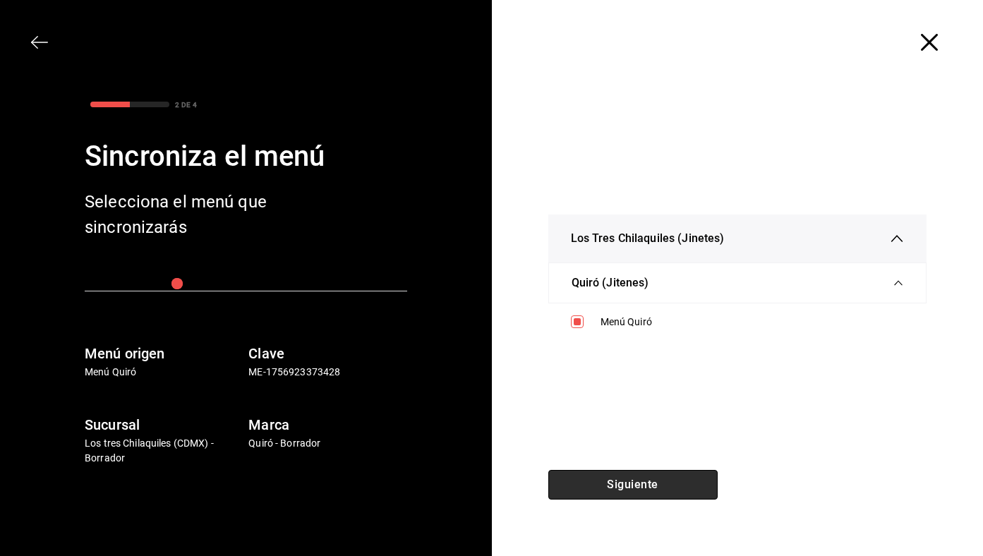
click at [639, 479] on button "Siguiente" at bounding box center [632, 485] width 169 height 30
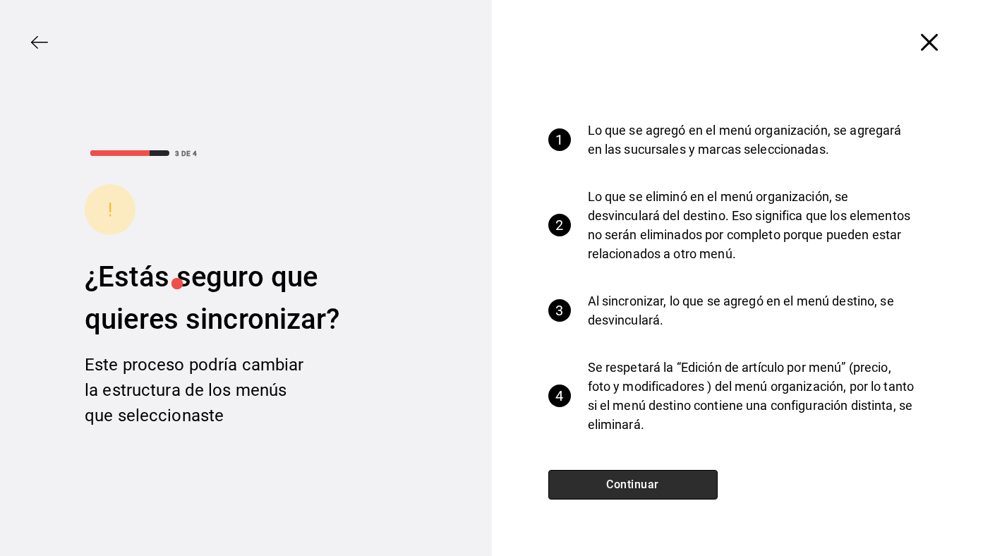
click at [639, 479] on button "Continuar" at bounding box center [632, 485] width 169 height 30
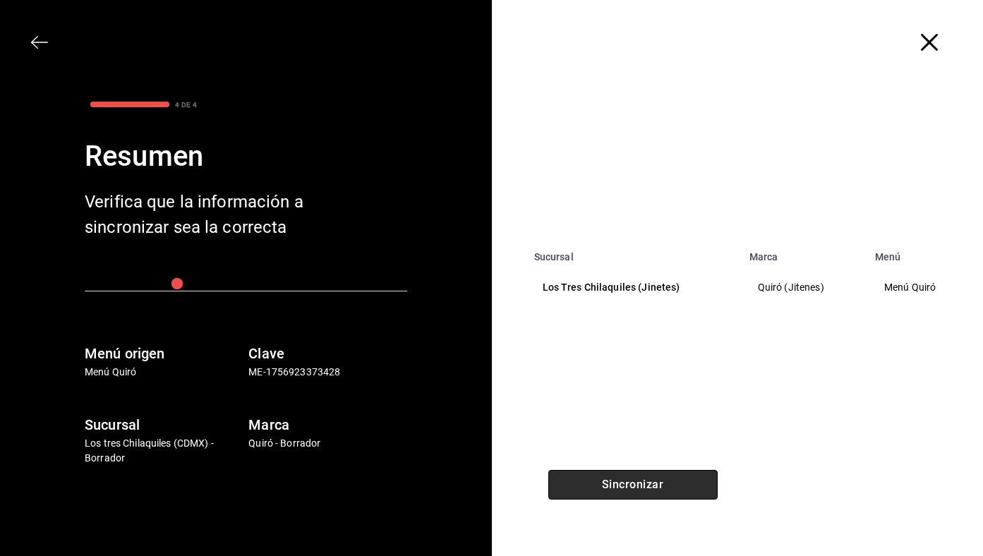
click at [639, 479] on button "Sincronizar" at bounding box center [632, 485] width 169 height 30
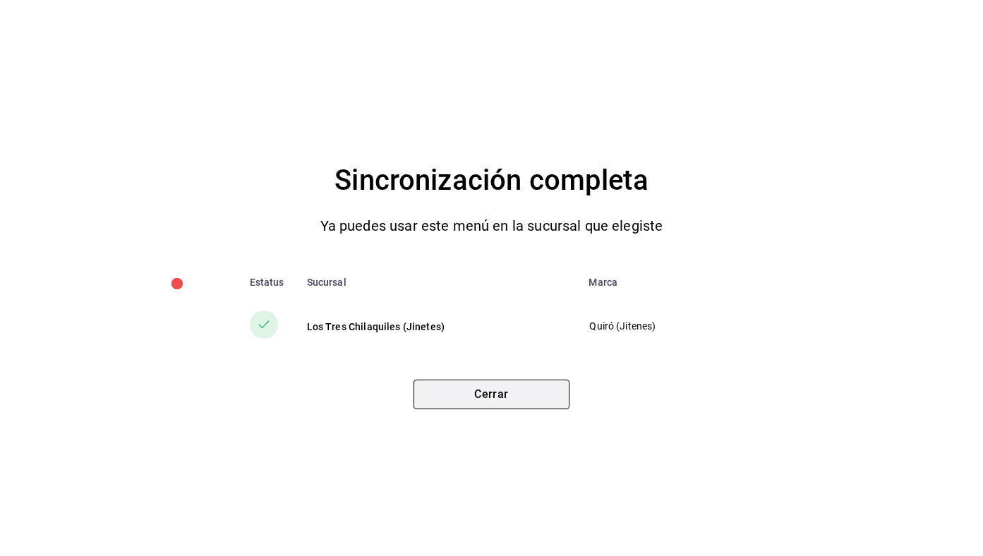
click at [547, 388] on button "Cerrar" at bounding box center [492, 395] width 156 height 30
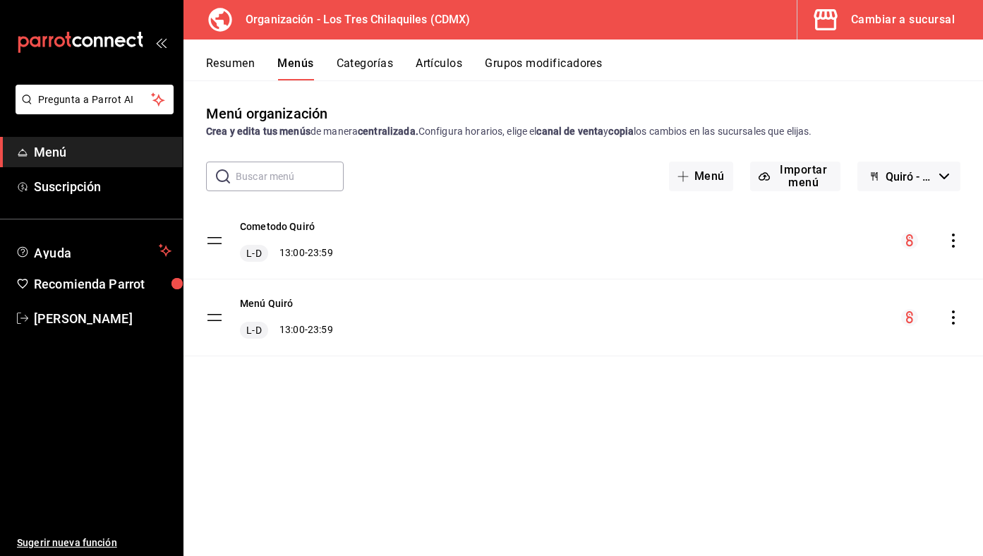
click at [229, 62] on button "Resumen" at bounding box center [230, 68] width 49 height 24
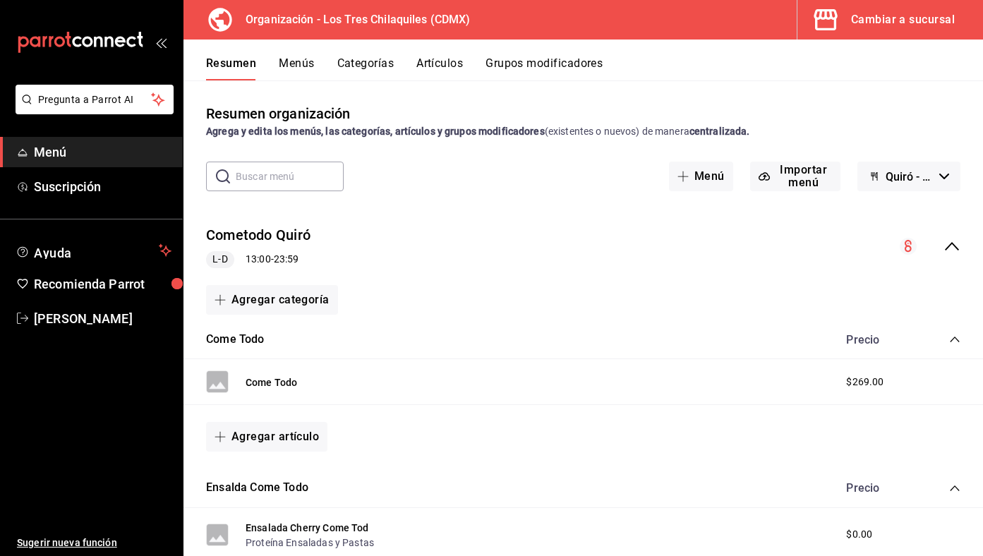
click at [536, 62] on button "Grupos modificadores" at bounding box center [544, 68] width 117 height 24
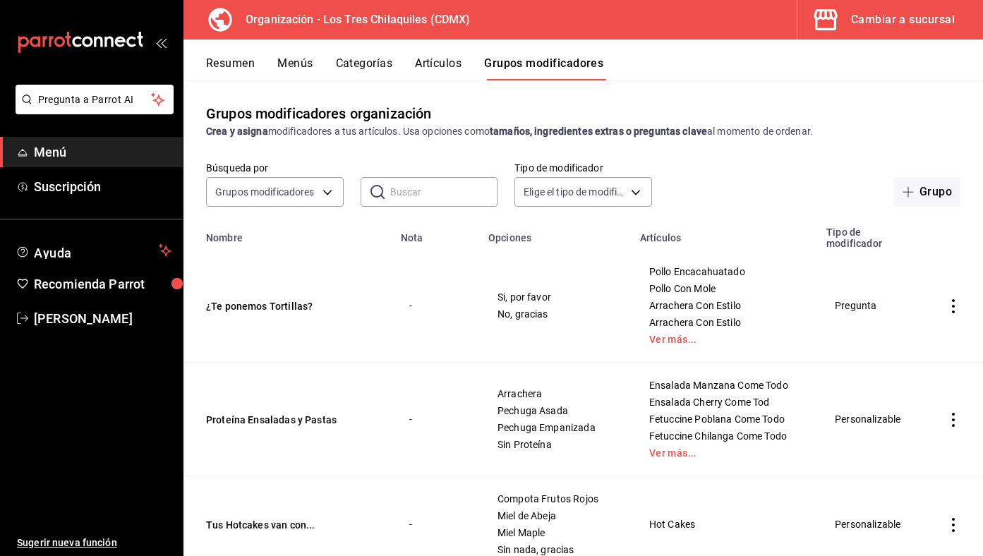
click at [251, 68] on button "Resumen" at bounding box center [230, 68] width 49 height 24
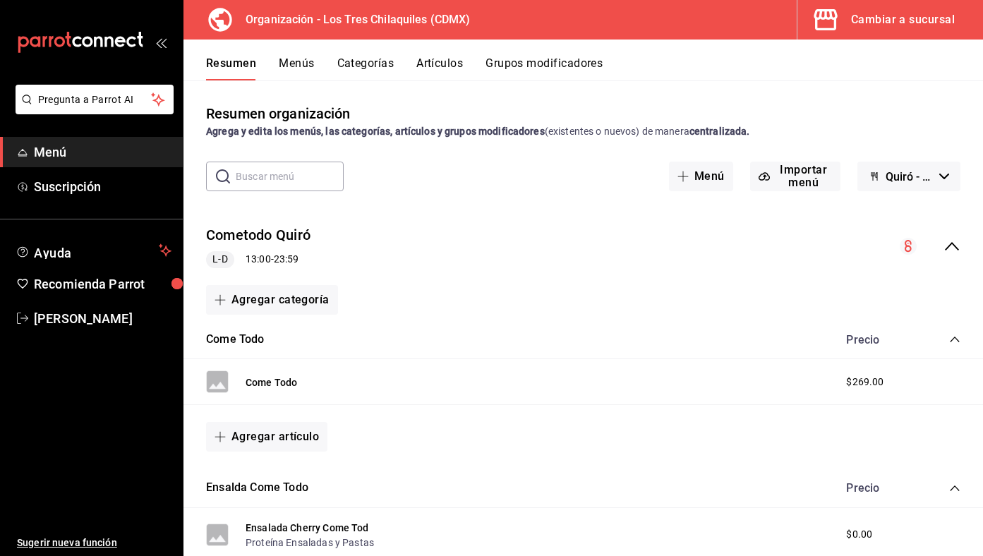
click at [947, 253] on icon "collapse-menu-row" at bounding box center [952, 246] width 17 height 17
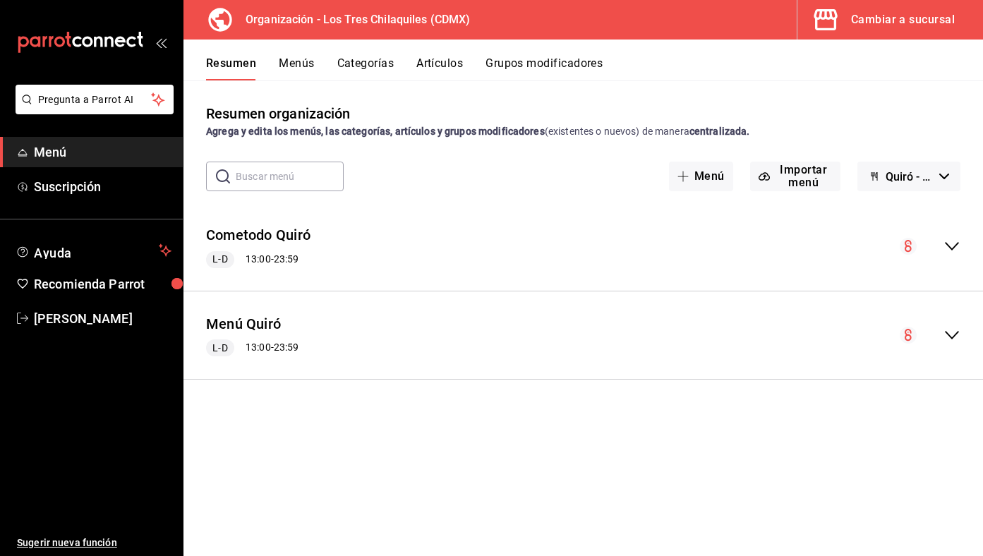
click at [906, 168] on button "Quiró - Borrador" at bounding box center [909, 177] width 103 height 30
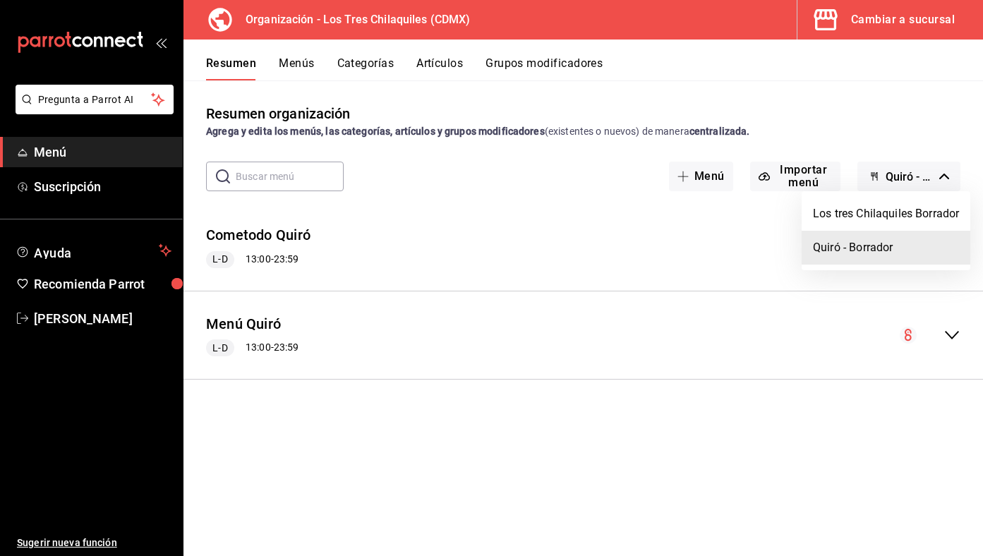
click at [623, 245] on div at bounding box center [491, 278] width 983 height 556
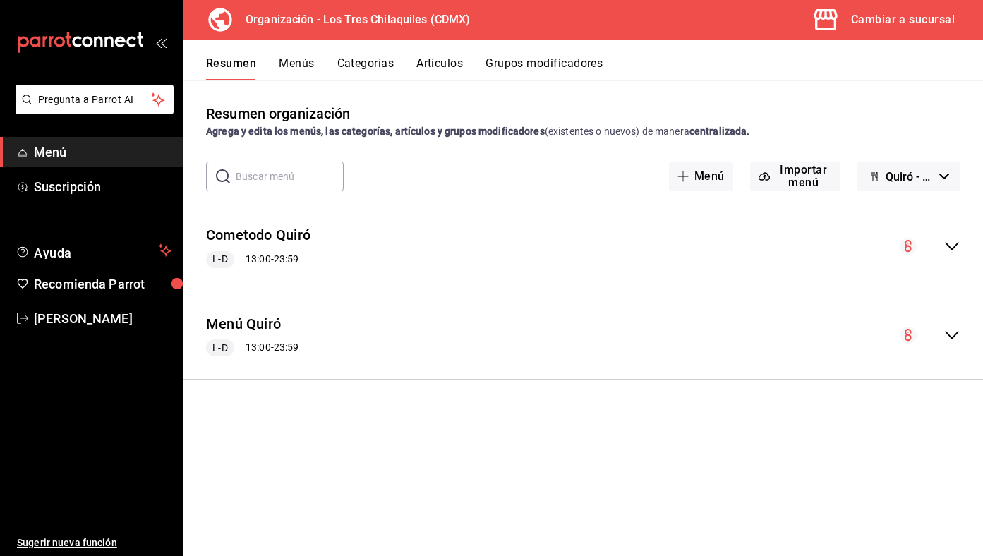
click at [926, 27] on div "Cambiar a sucursal" at bounding box center [903, 20] width 104 height 20
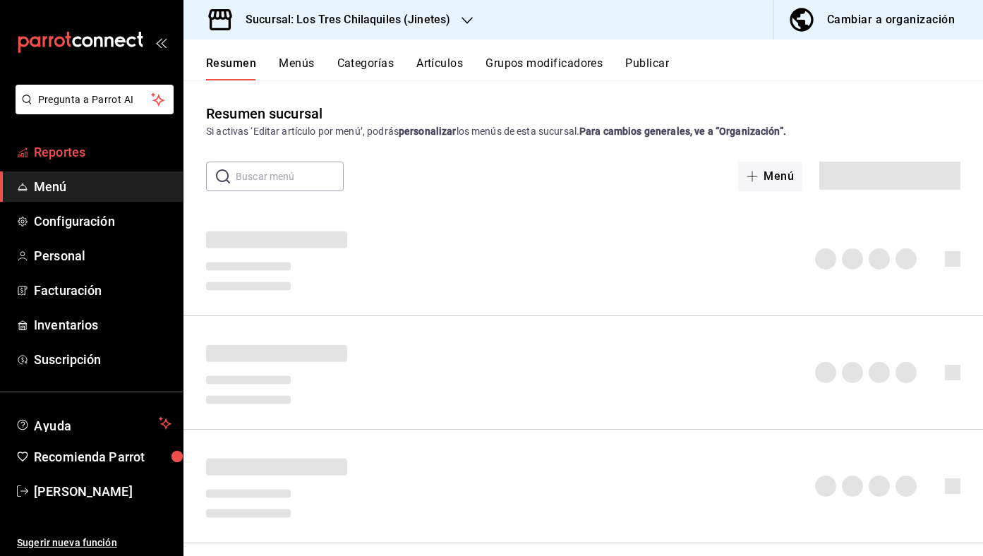
click at [89, 154] on span "Reportes" at bounding box center [103, 152] width 138 height 19
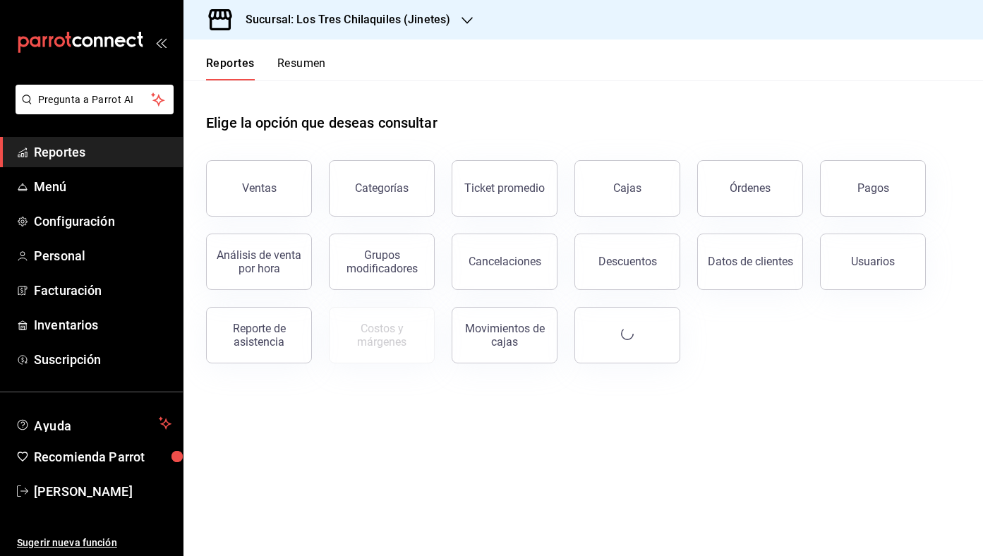
click at [299, 68] on button "Resumen" at bounding box center [301, 68] width 49 height 24
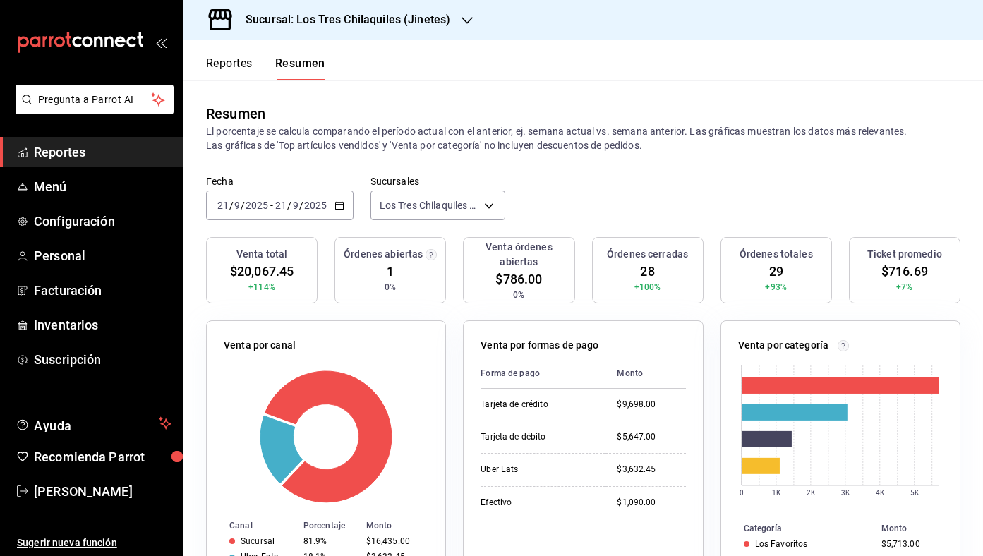
click at [232, 65] on button "Reportes" at bounding box center [229, 68] width 47 height 24
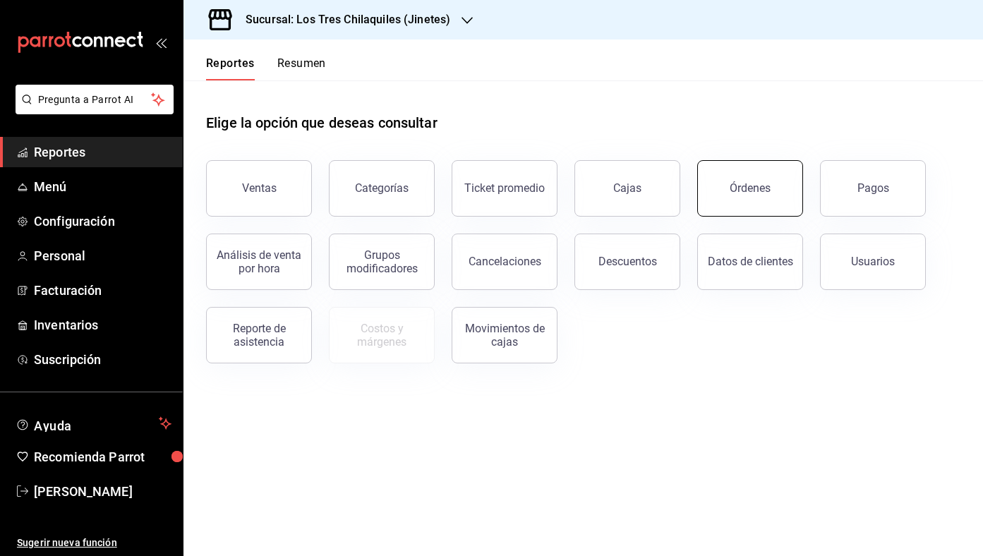
click at [769, 206] on button "Órdenes" at bounding box center [750, 188] width 106 height 56
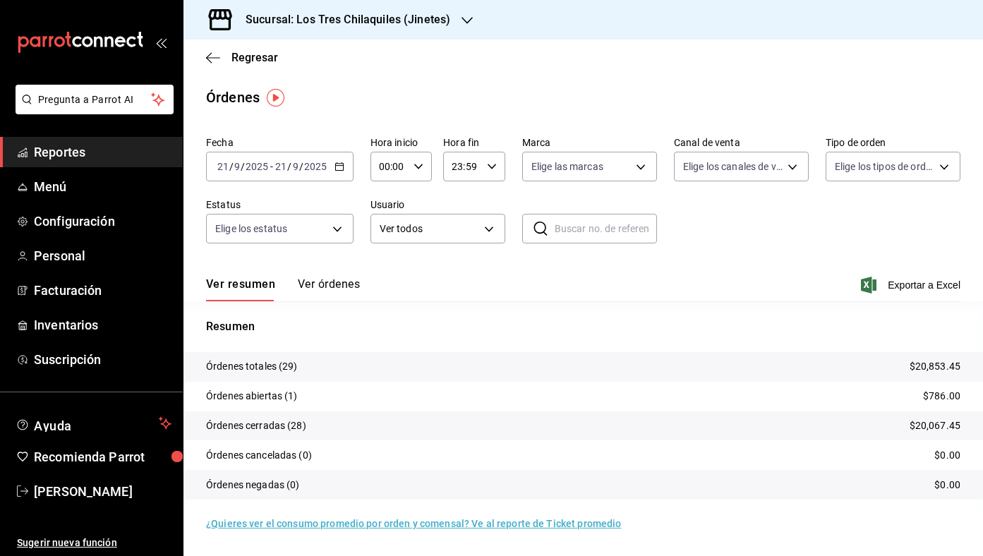
click at [342, 280] on button "Ver órdenes" at bounding box center [329, 289] width 62 height 24
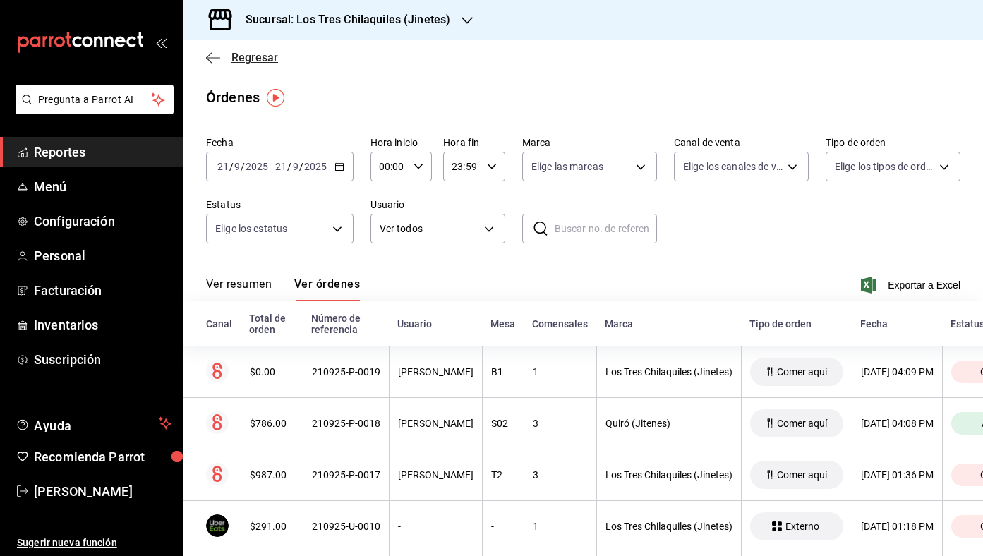
click at [260, 62] on span "Regresar" at bounding box center [255, 57] width 47 height 13
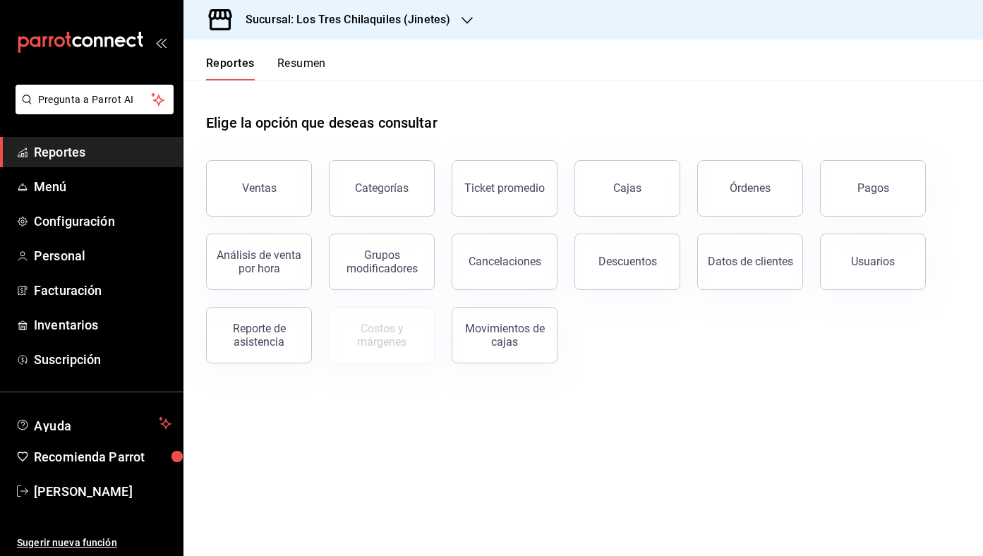
click at [304, 69] on button "Resumen" at bounding box center [301, 68] width 49 height 24
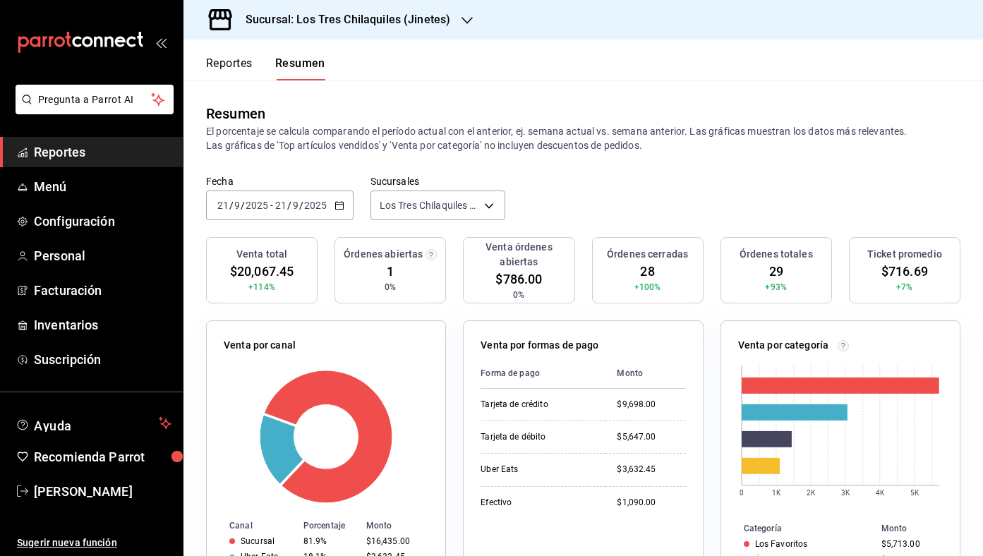
click at [244, 79] on button "Reportes" at bounding box center [229, 68] width 47 height 24
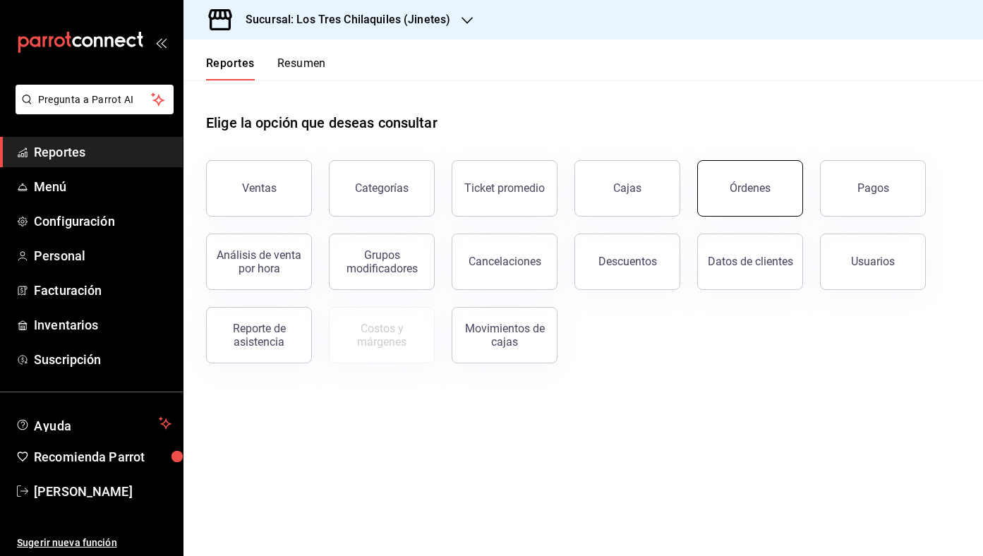
click at [752, 184] on div "Órdenes" at bounding box center [750, 187] width 41 height 13
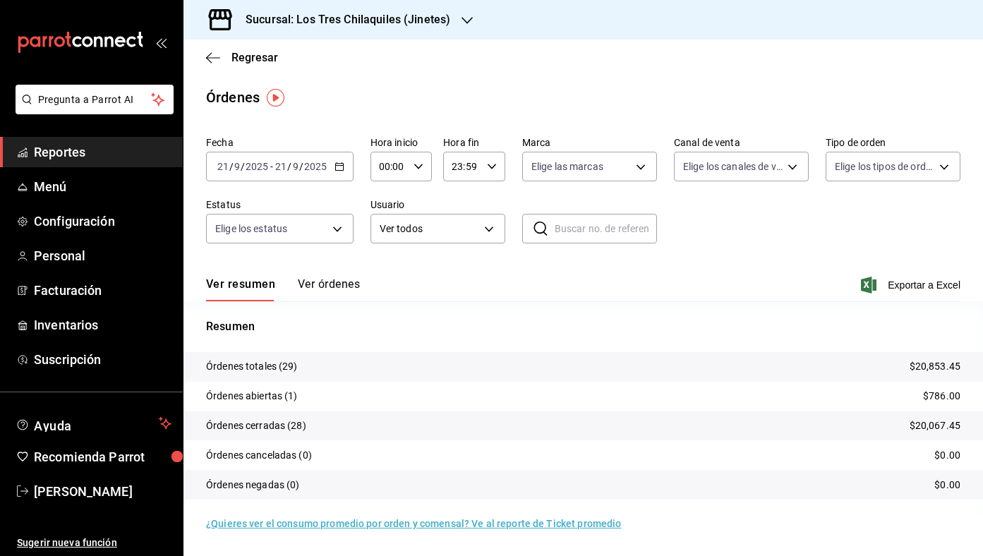
click at [334, 267] on div "Ver resumen Ver órdenes Exportar a Excel" at bounding box center [583, 280] width 755 height 41
click at [332, 276] on div "Ver resumen Ver órdenes Exportar a Excel" at bounding box center [583, 280] width 755 height 41
click at [328, 292] on button "Ver órdenes" at bounding box center [329, 289] width 62 height 24
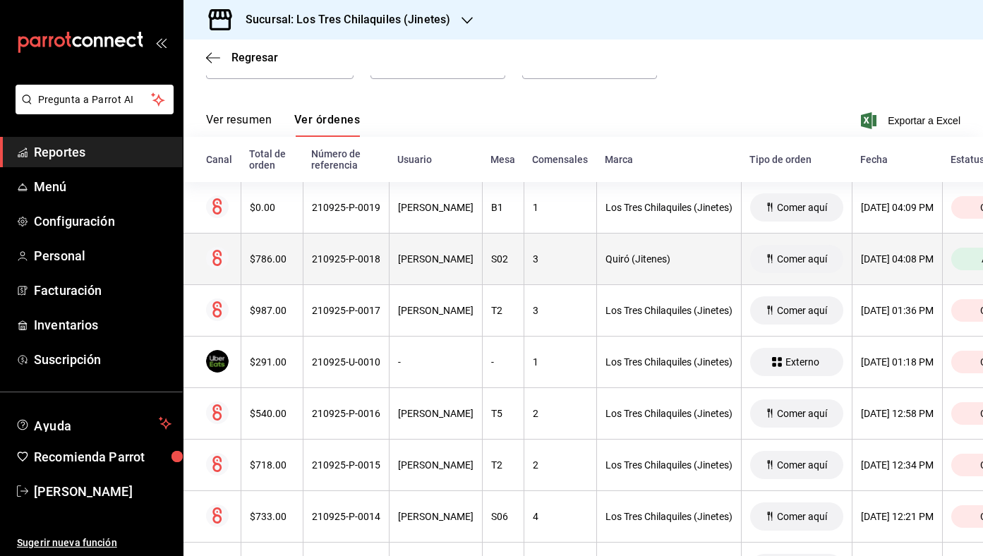
scroll to position [164, 0]
click at [336, 237] on th "210925-P-0018" at bounding box center [346, 260] width 86 height 52
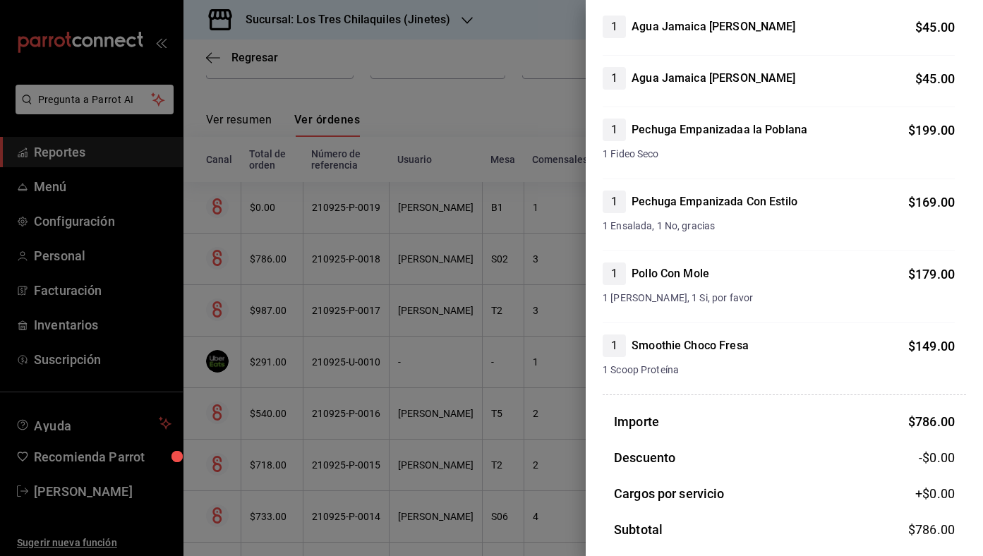
scroll to position [0, 0]
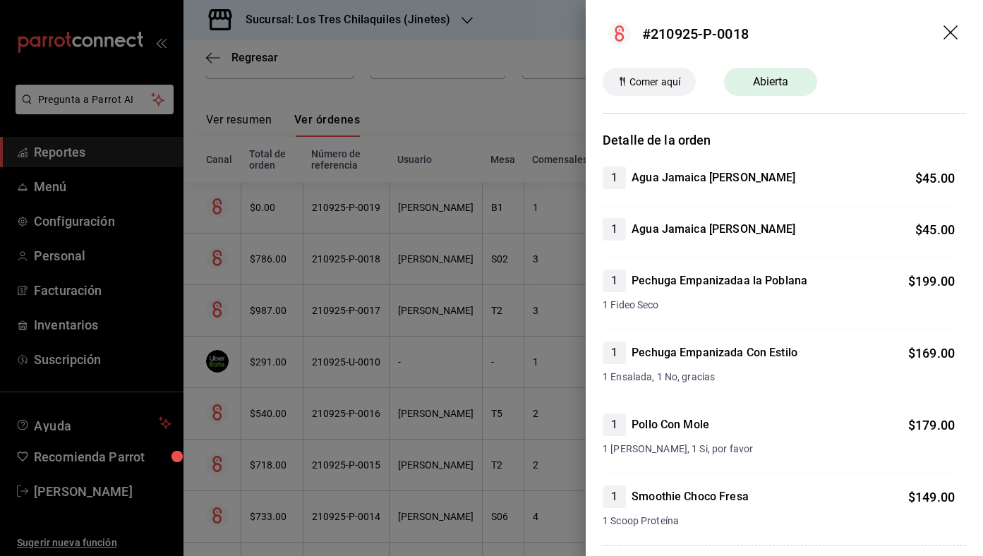
click at [522, 86] on div at bounding box center [491, 278] width 983 height 556
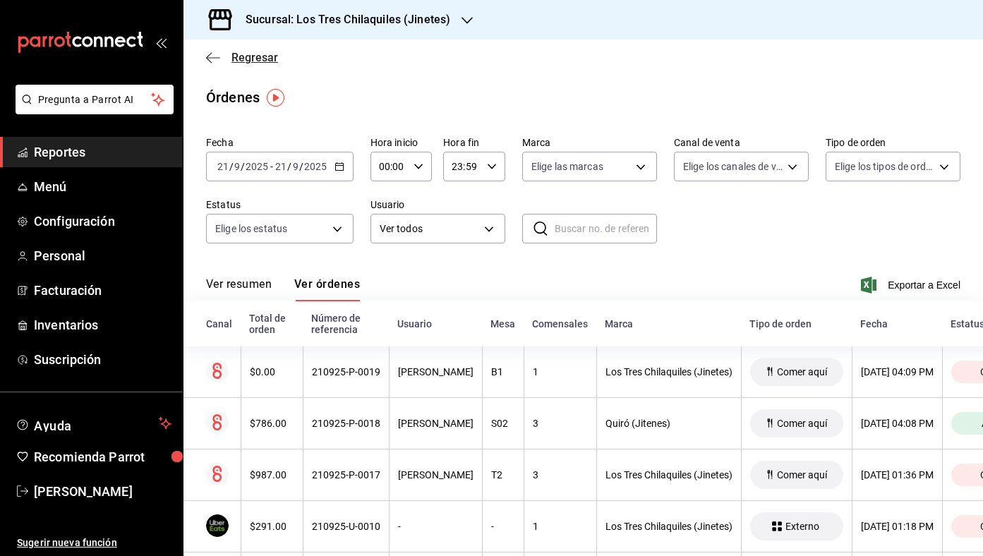
click at [268, 54] on span "Regresar" at bounding box center [255, 57] width 47 height 13
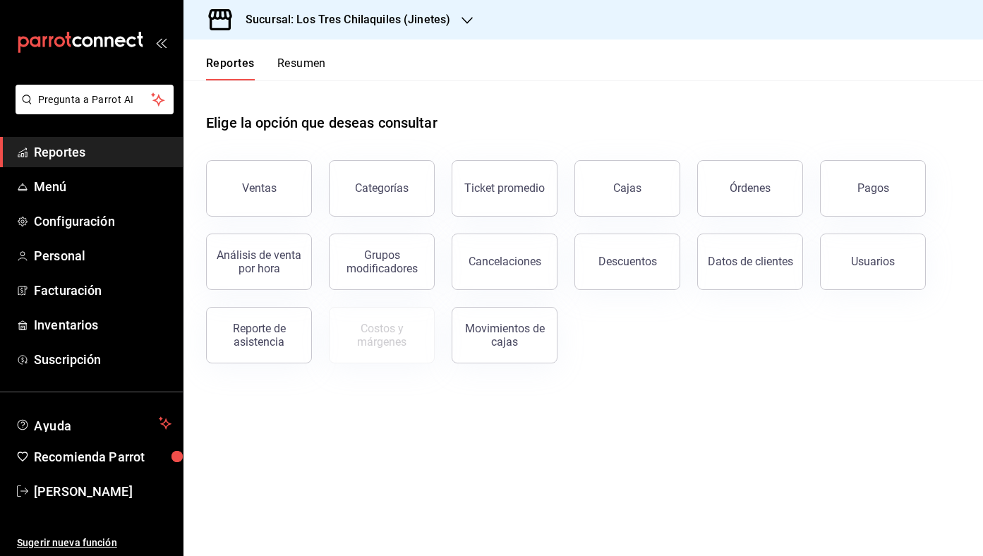
click at [329, 56] on header "Reportes Resumen" at bounding box center [584, 60] width 800 height 41
click at [316, 70] on button "Resumen" at bounding box center [301, 68] width 49 height 24
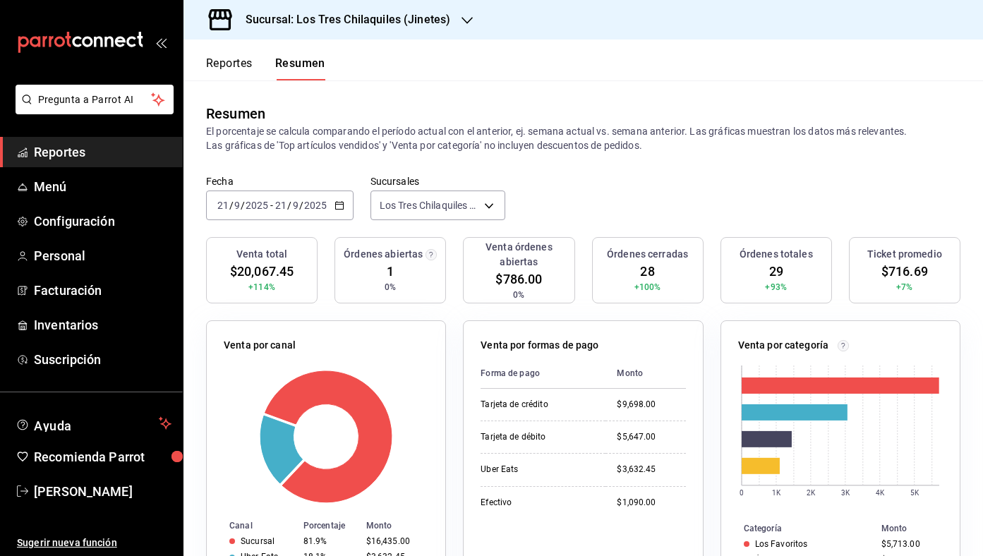
click at [234, 68] on button "Reportes" at bounding box center [229, 68] width 47 height 24
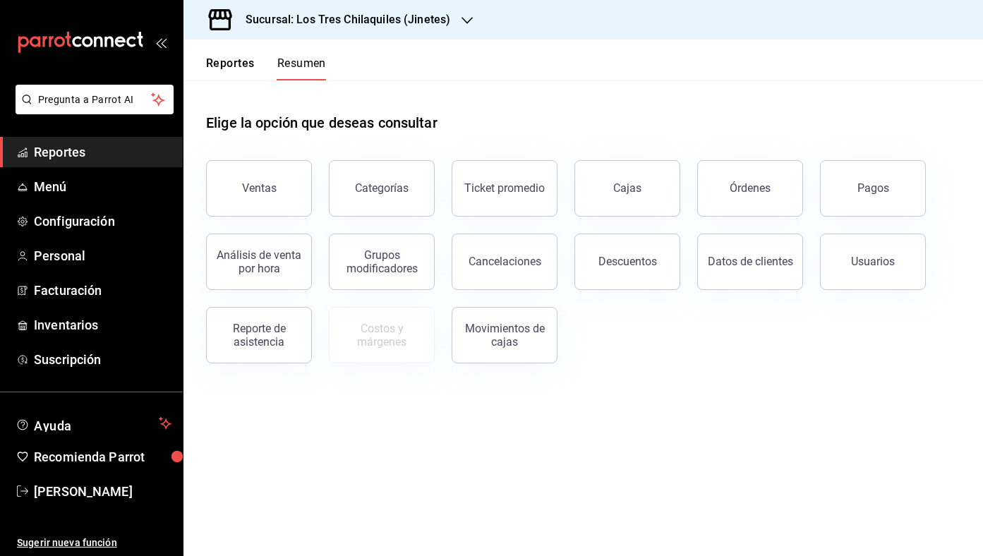
click at [283, 71] on button "Resumen" at bounding box center [301, 68] width 49 height 24
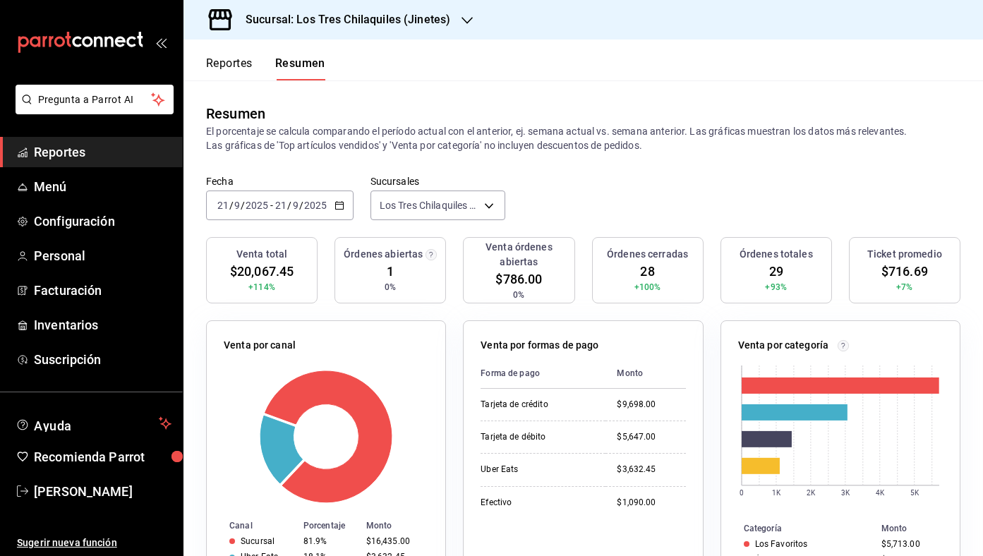
click at [244, 69] on button "Reportes" at bounding box center [229, 68] width 47 height 24
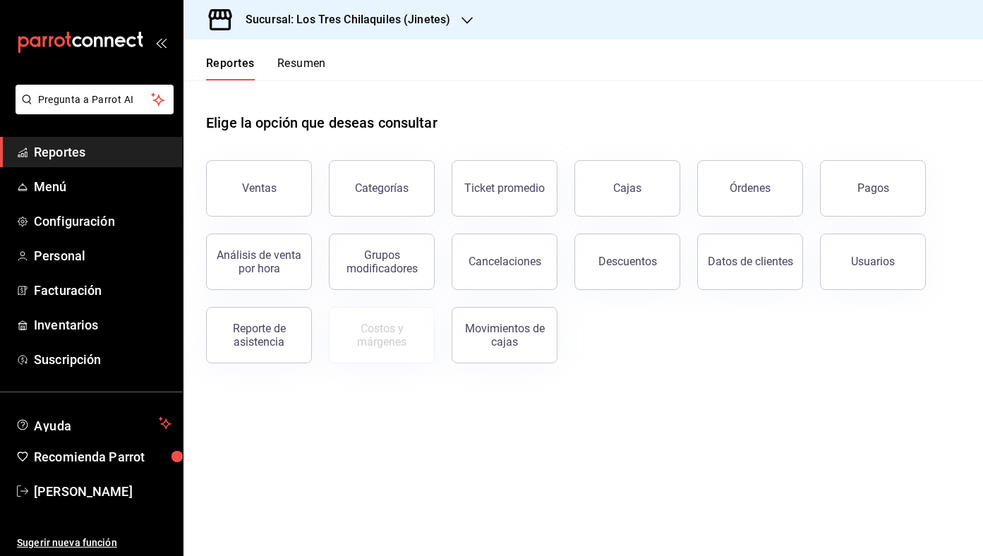
click at [296, 71] on button "Resumen" at bounding box center [301, 68] width 49 height 24
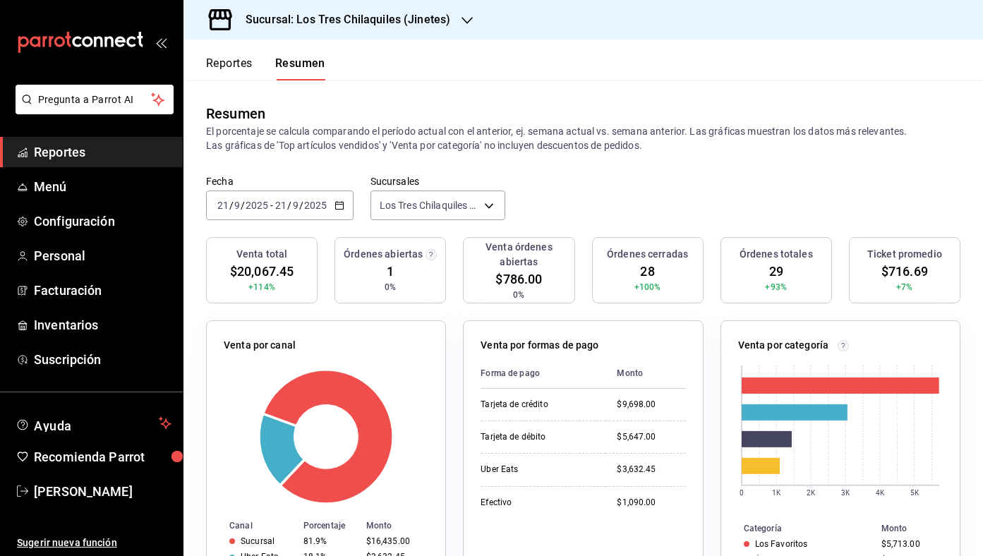
click at [240, 56] on button "Reportes" at bounding box center [229, 68] width 47 height 24
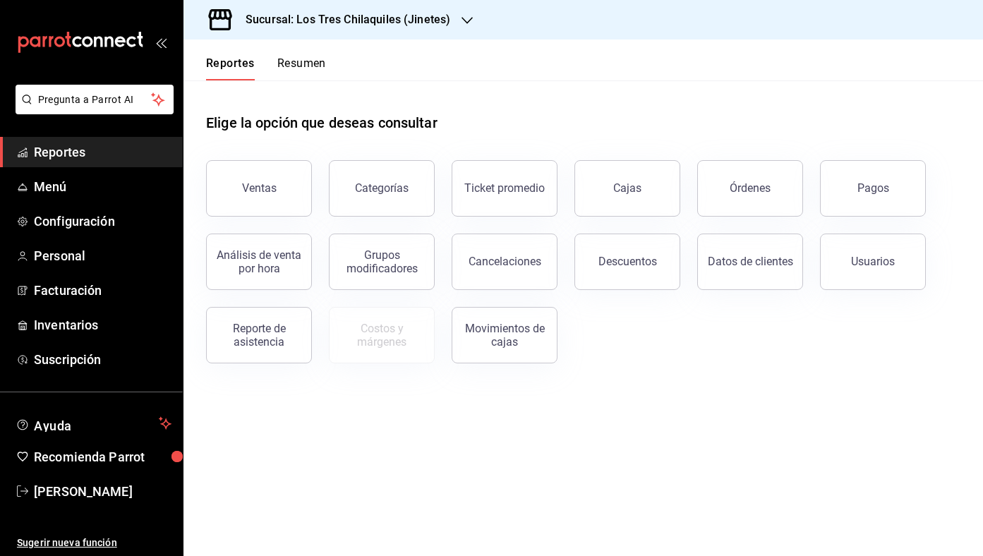
click at [275, 56] on div "Reportes Resumen" at bounding box center [266, 68] width 120 height 24
click at [304, 66] on button "Resumen" at bounding box center [301, 68] width 49 height 24
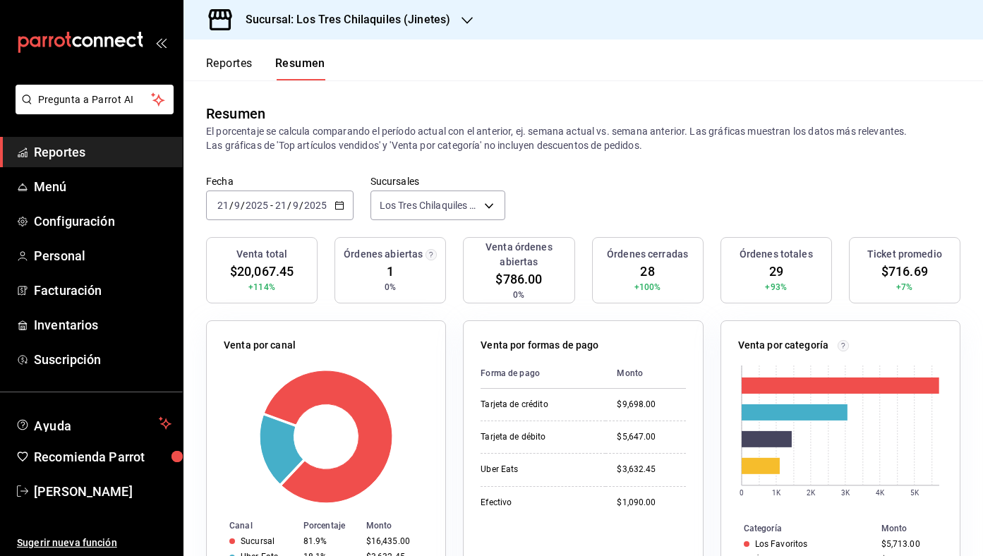
click at [244, 60] on button "Reportes" at bounding box center [229, 68] width 47 height 24
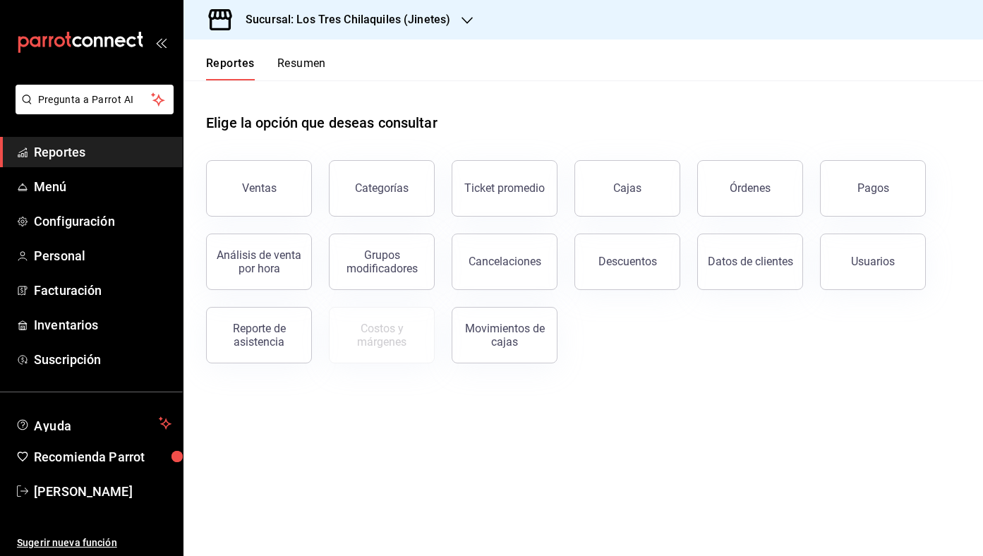
click at [299, 64] on button "Resumen" at bounding box center [301, 68] width 49 height 24
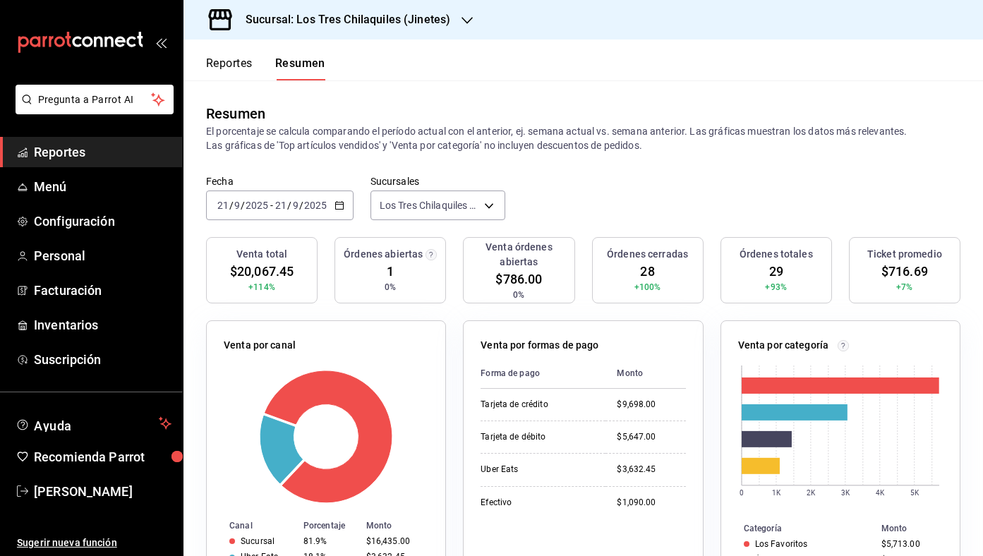
click at [256, 70] on div "Reportes Resumen" at bounding box center [265, 68] width 119 height 24
click at [244, 65] on button "Reportes" at bounding box center [229, 68] width 47 height 24
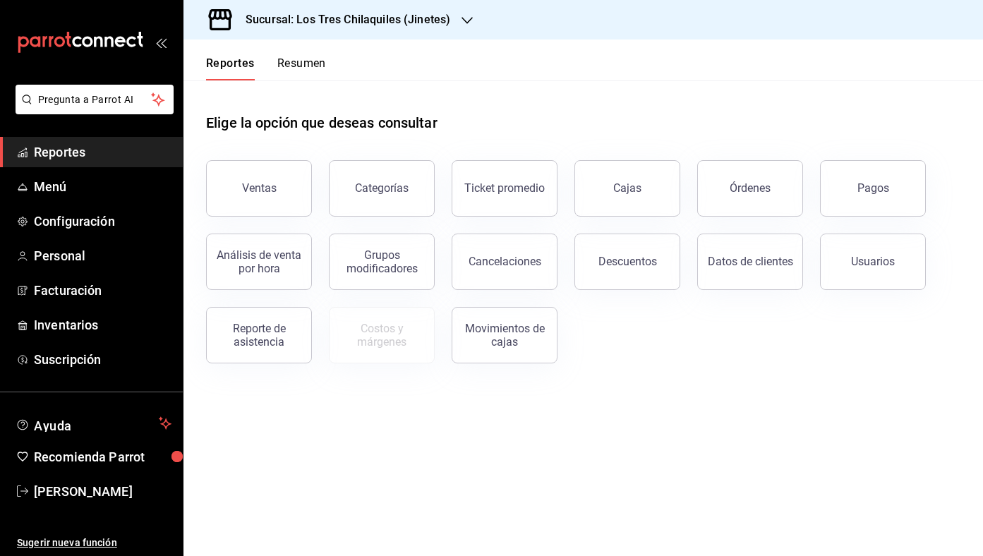
click at [322, 80] on div "Elige la opción que deseas consultar" at bounding box center [583, 111] width 755 height 63
click at [308, 67] on button "Resumen" at bounding box center [301, 68] width 49 height 24
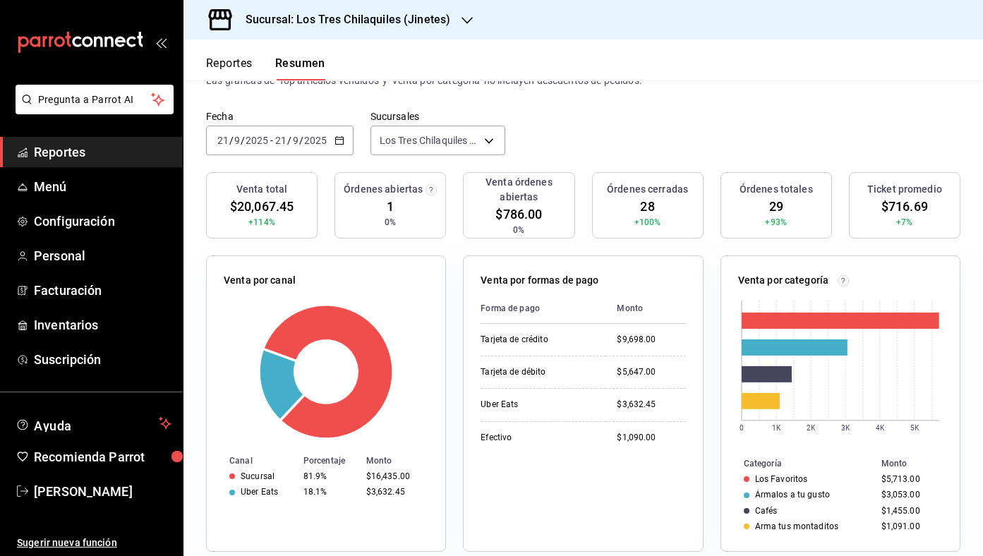
scroll to position [80, 0]
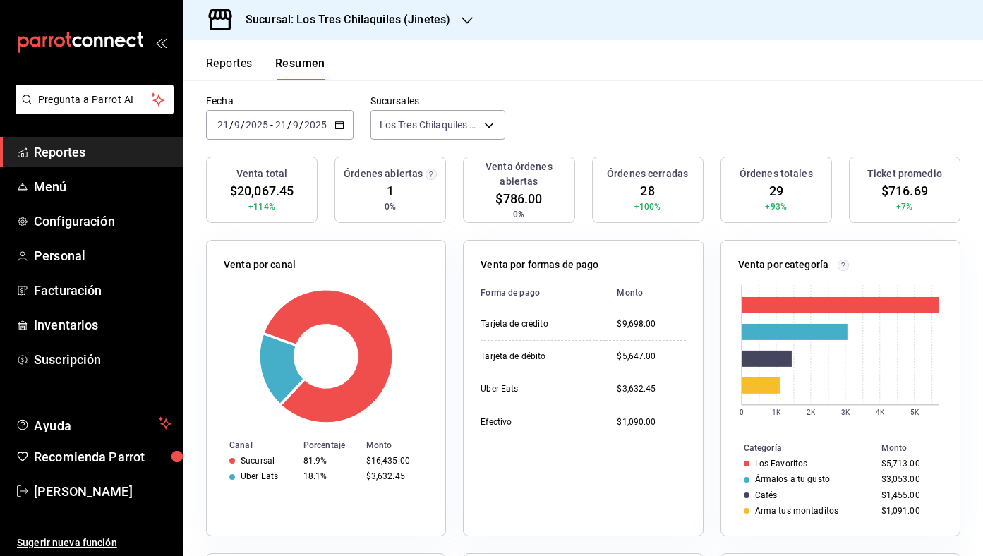
click at [706, 157] on div "Venta total $20,067.45 +114% Órdenes abiertas 1 0% Venta órdenes abiertas $786.…" at bounding box center [583, 198] width 755 height 83
click at [236, 64] on button "Reportes" at bounding box center [229, 68] width 47 height 24
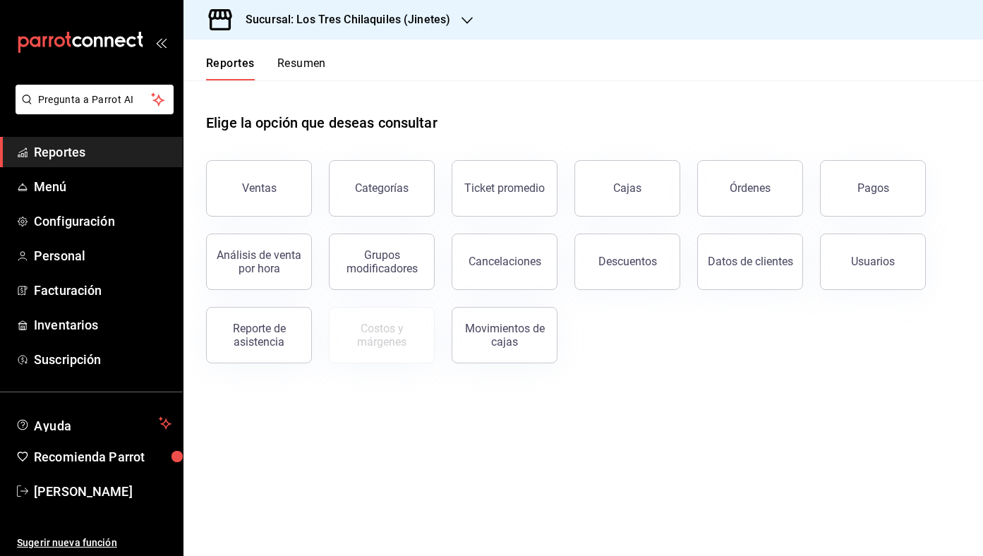
click at [335, 68] on header "Reportes Resumen" at bounding box center [584, 60] width 800 height 41
click at [308, 63] on button "Resumen" at bounding box center [301, 68] width 49 height 24
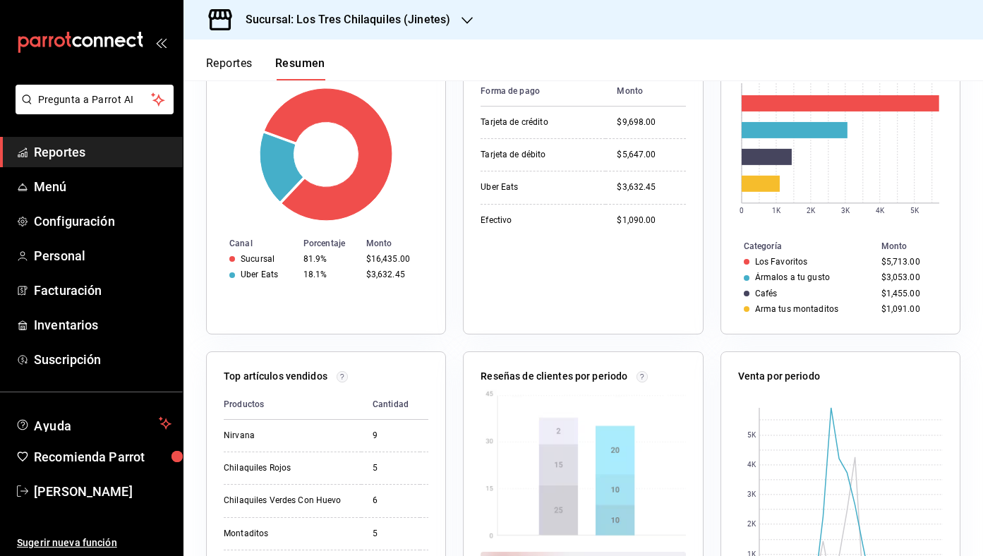
scroll to position [397, 0]
